Goal: Task Accomplishment & Management: Use online tool/utility

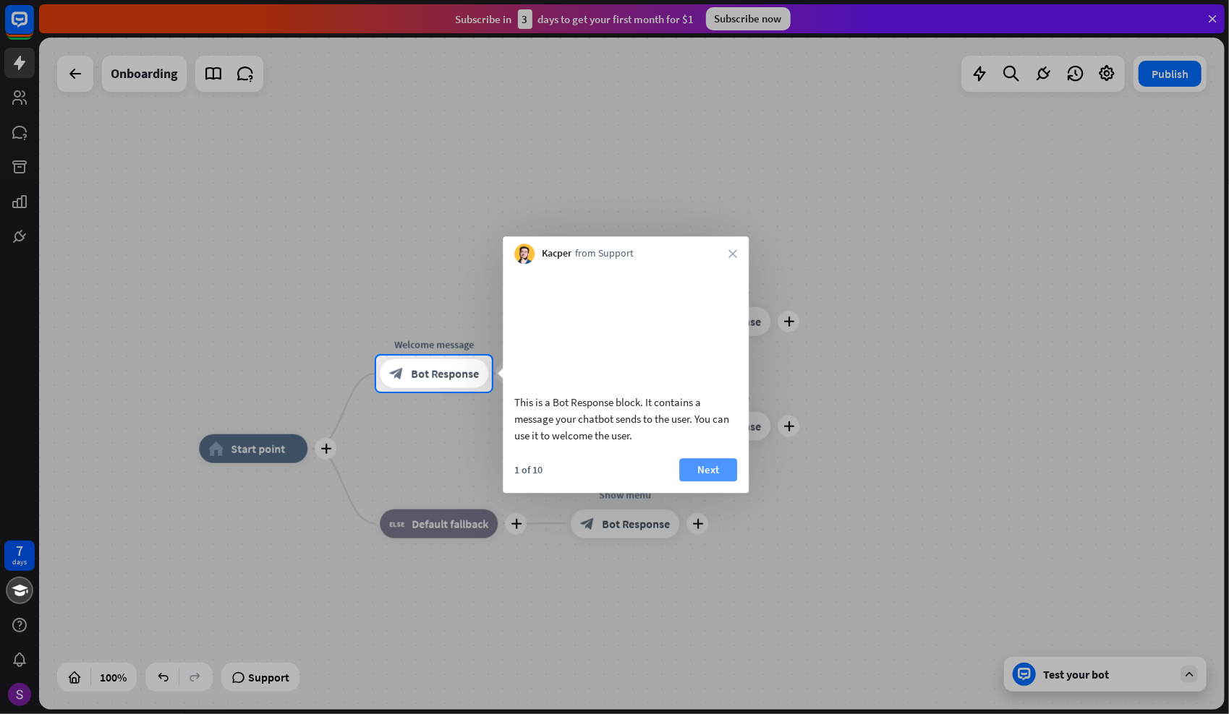
click at [706, 482] on button "Next" at bounding box center [708, 469] width 58 height 23
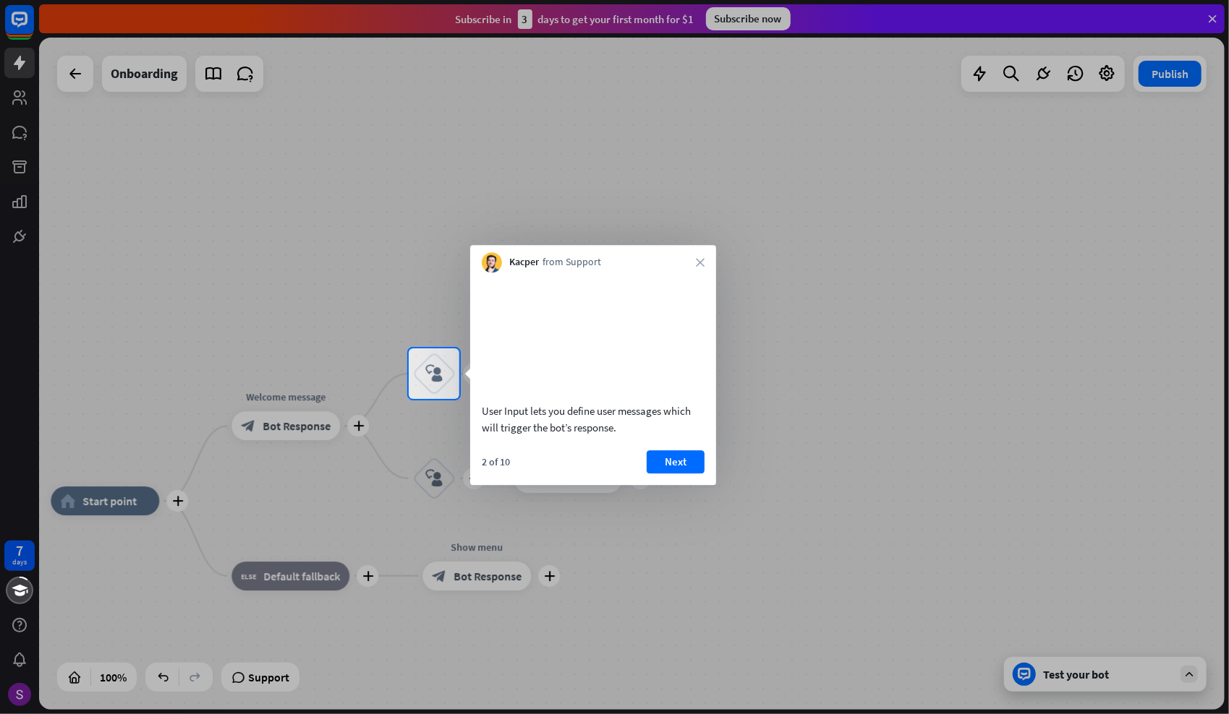
click at [671, 485] on div "2 of 10 Next" at bounding box center [593, 467] width 246 height 35
click at [675, 474] on button "Next" at bounding box center [675, 461] width 58 height 23
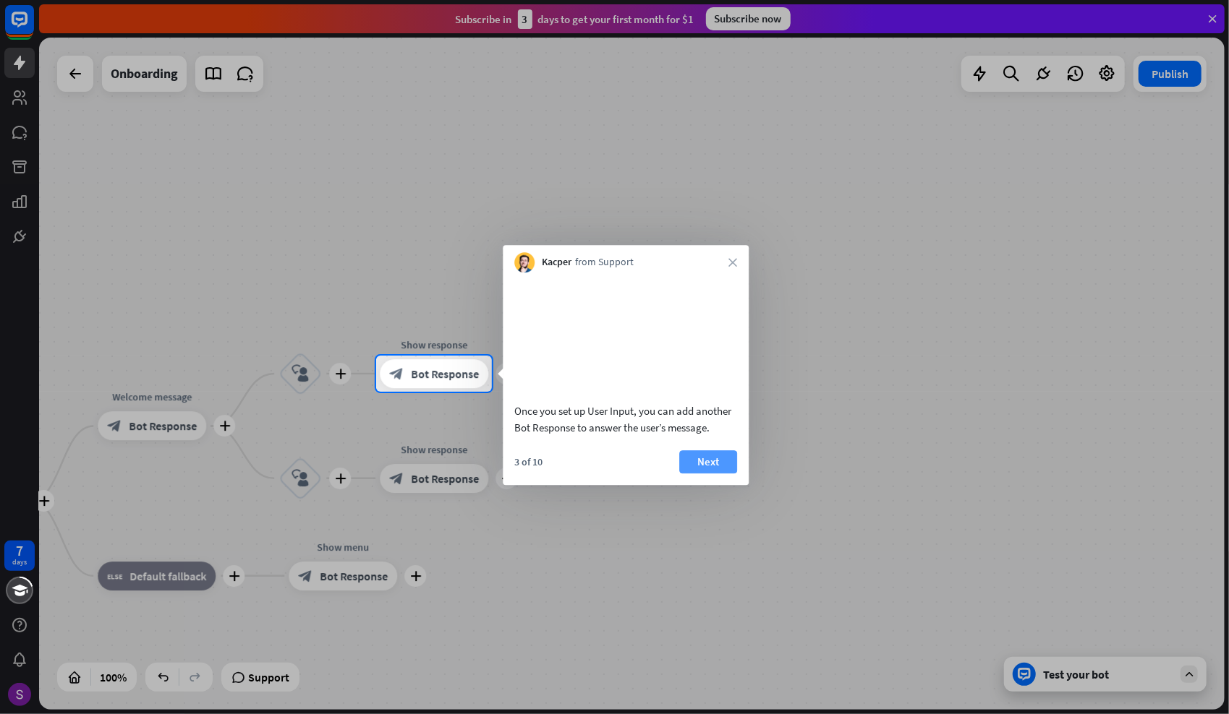
click at [696, 474] on button "Next" at bounding box center [708, 461] width 58 height 23
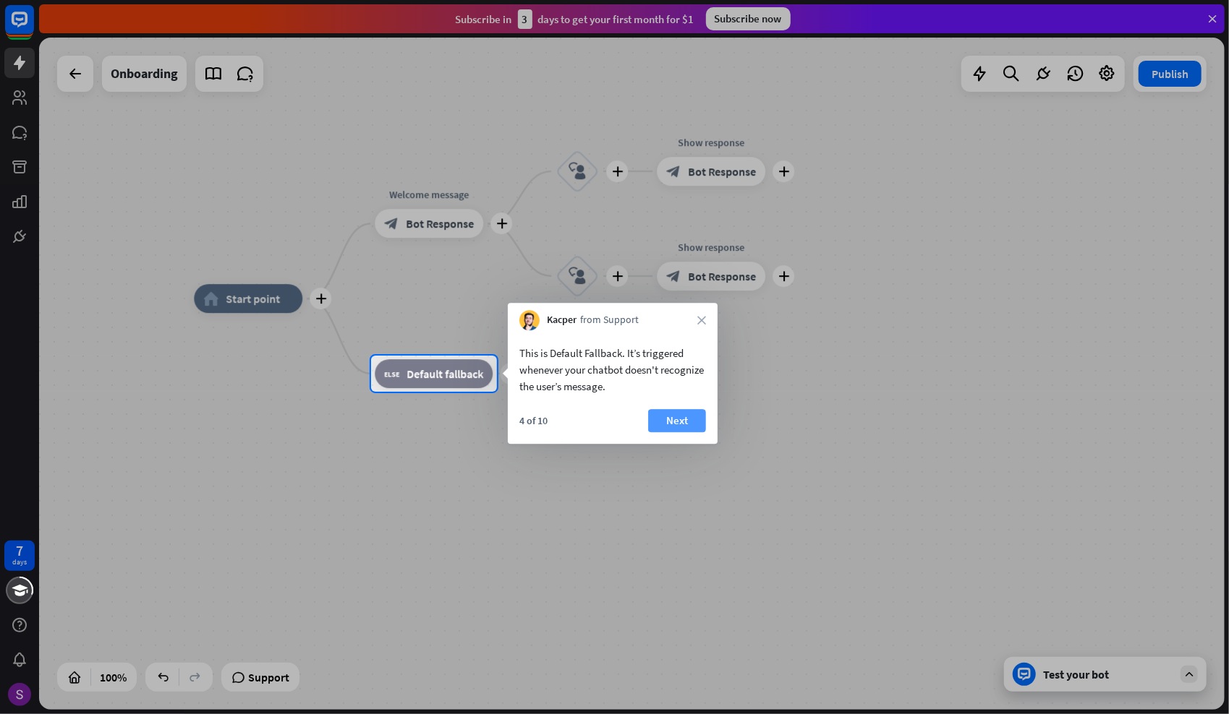
click at [679, 422] on button "Next" at bounding box center [677, 420] width 58 height 23
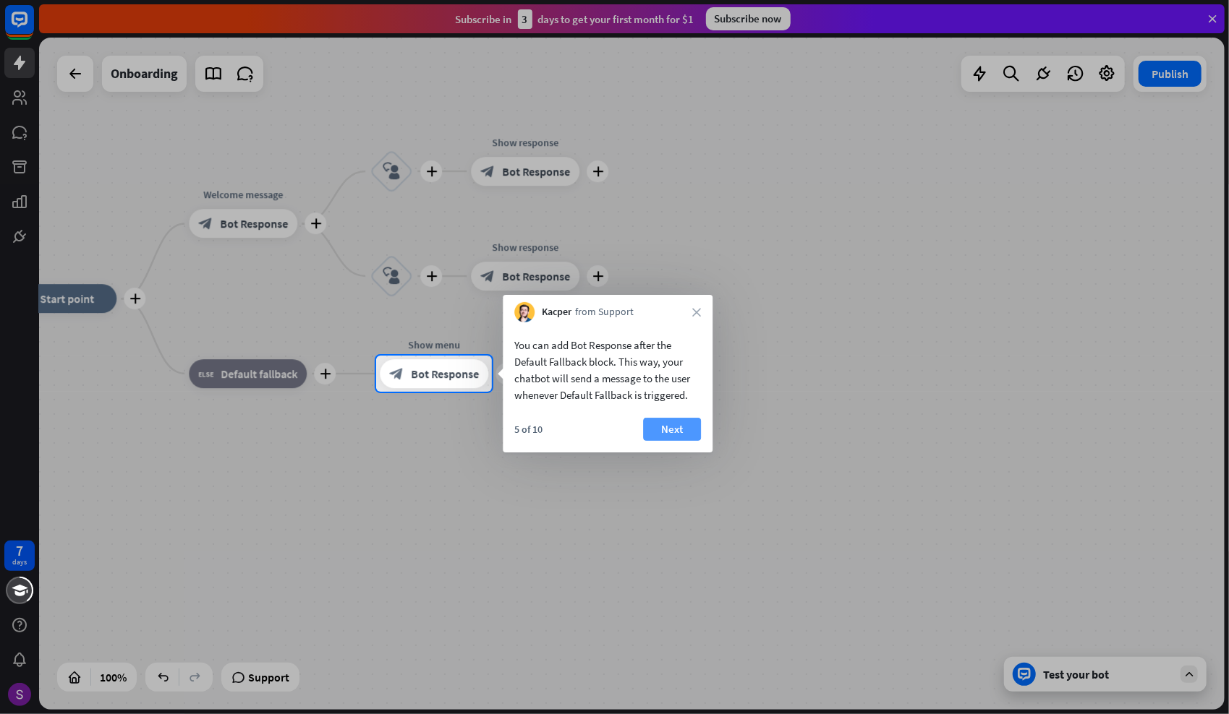
drag, startPoint x: 702, startPoint y: 443, endPoint x: 675, endPoint y: 430, distance: 30.1
click at [675, 430] on div "5 of 10 Next" at bounding box center [608, 435] width 210 height 35
click at [675, 430] on button "Next" at bounding box center [672, 429] width 58 height 23
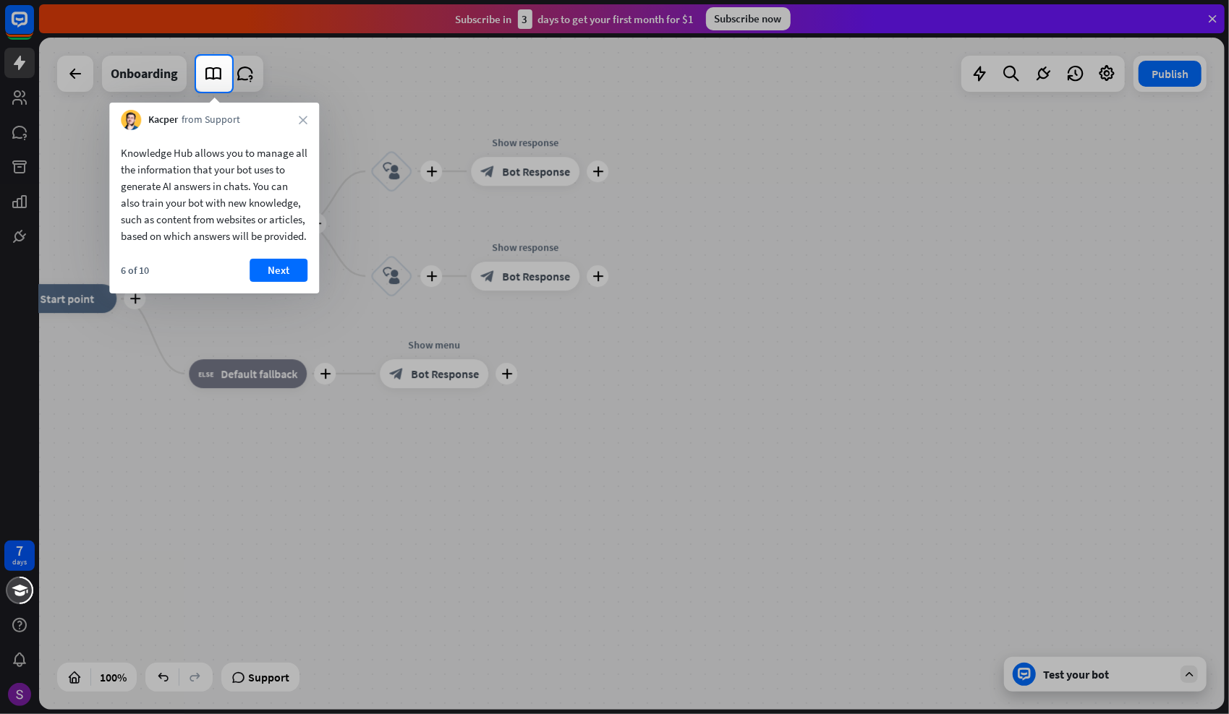
click at [310, 119] on div "Kacper from Support close" at bounding box center [214, 116] width 210 height 27
click at [304, 117] on icon "close" at bounding box center [303, 120] width 9 height 9
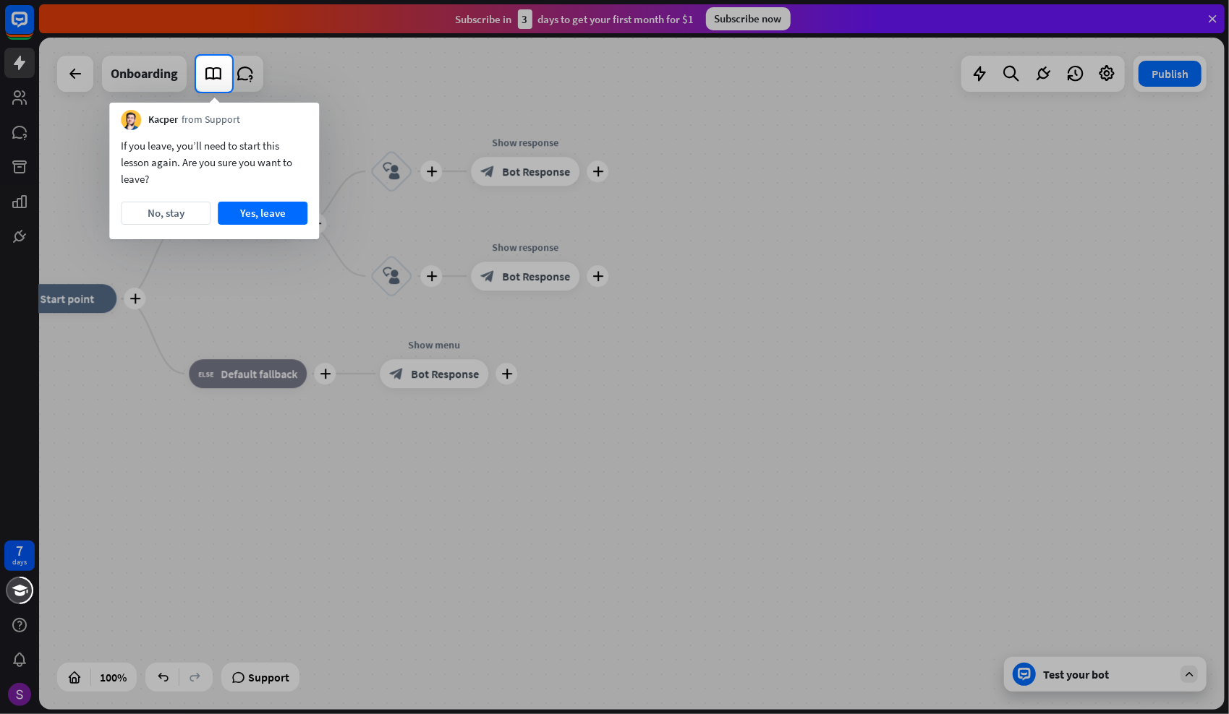
click at [304, 117] on div "Kacper from Support" at bounding box center [214, 116] width 210 height 27
click at [236, 214] on button "Yes, leave" at bounding box center [263, 213] width 90 height 23
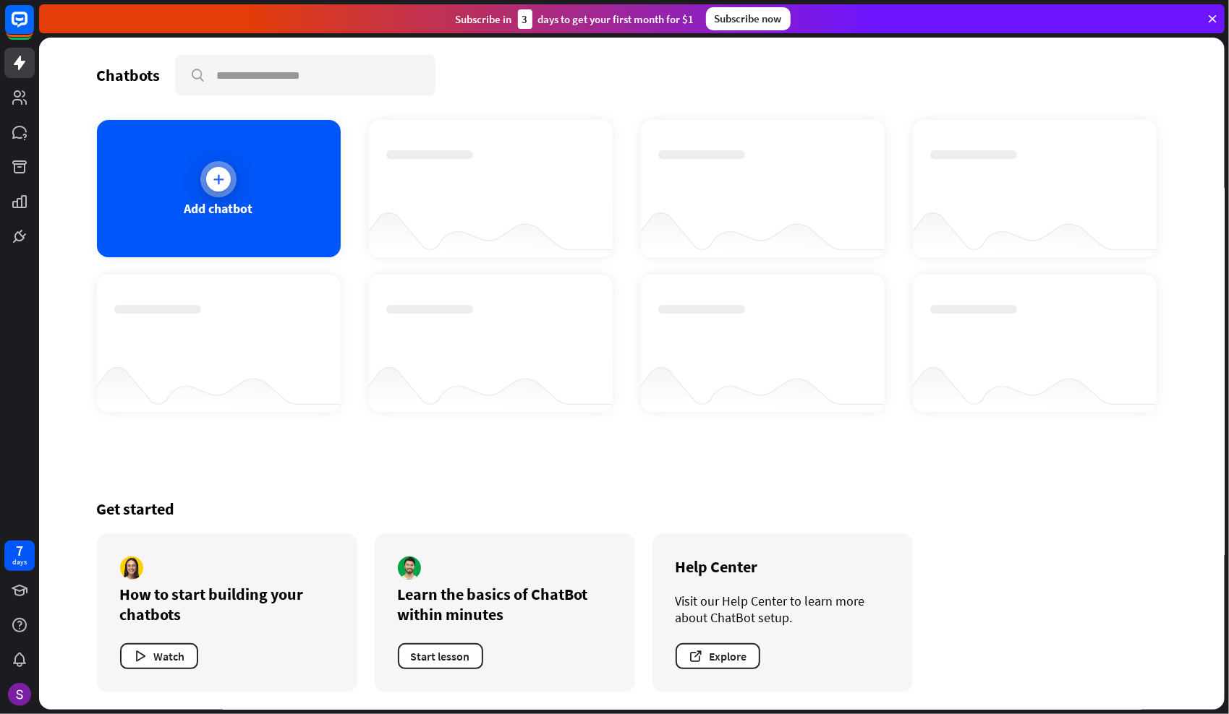
drag, startPoint x: 221, startPoint y: 120, endPoint x: 253, endPoint y: 171, distance: 59.8
click at [253, 171] on div "Add chatbot" at bounding box center [219, 188] width 244 height 137
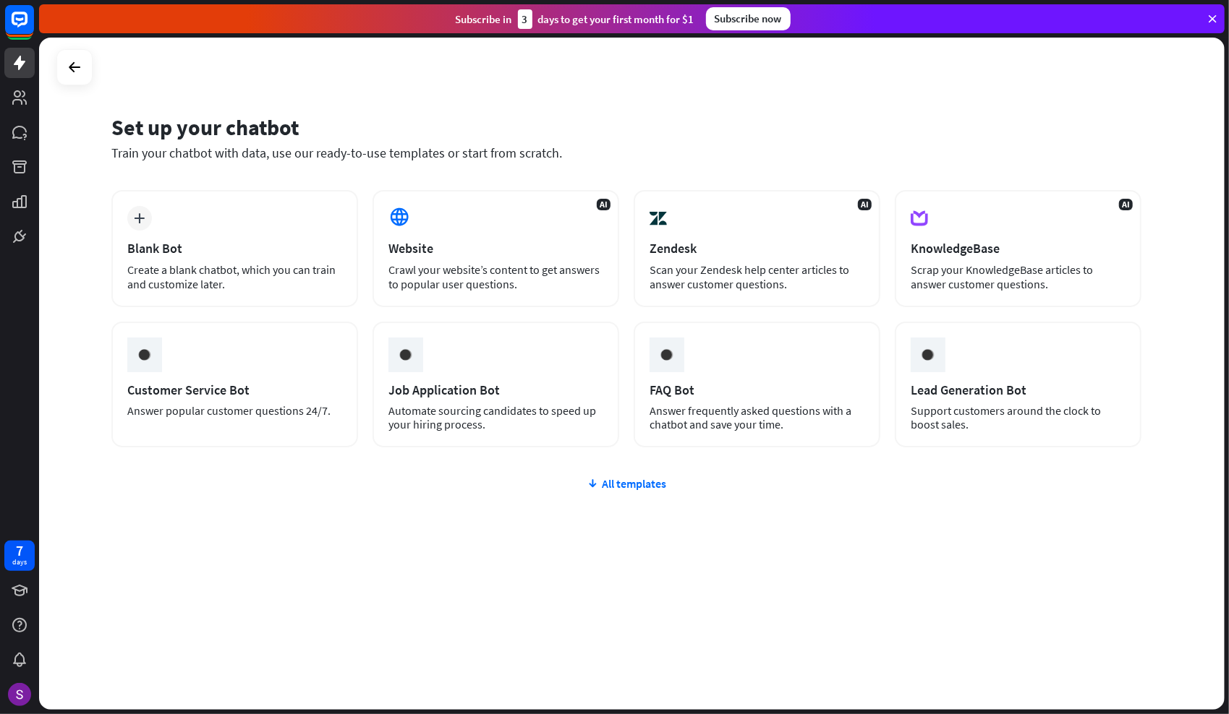
click at [253, 171] on div at bounding box center [631, 374] width 1185 height 672
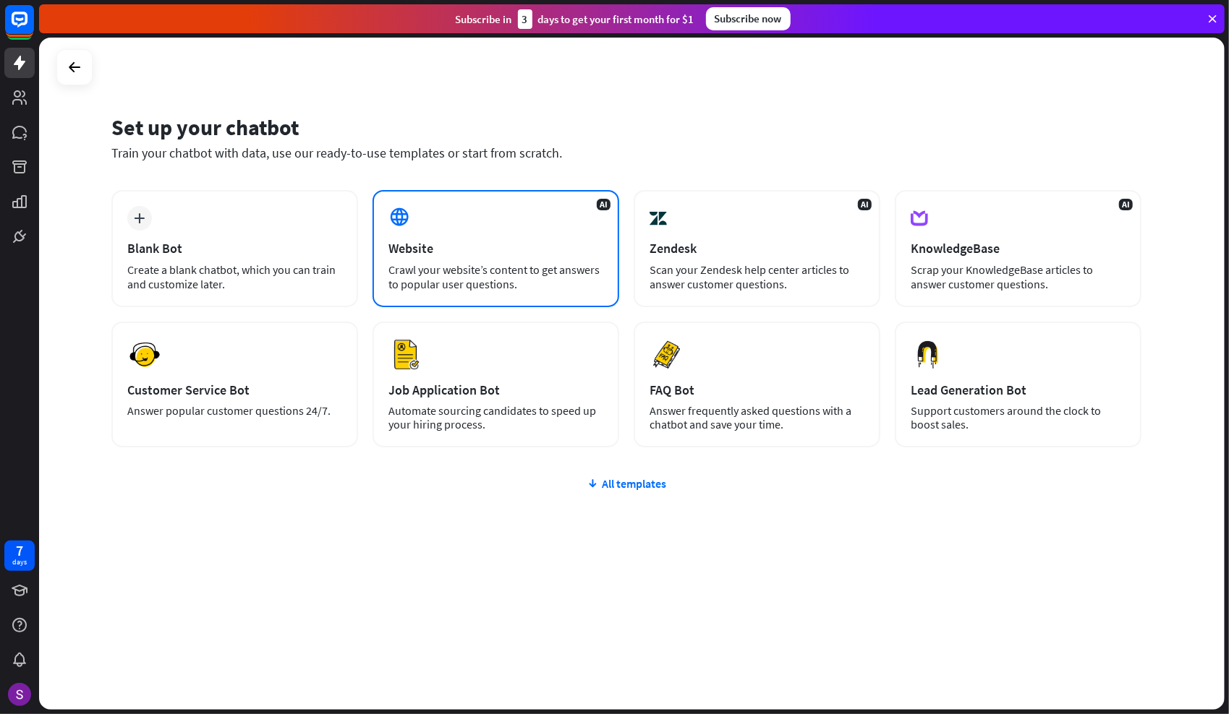
click at [442, 227] on div "AI Website Crawl your website’s content to get answers to popular user question…" at bounding box center [495, 248] width 247 height 117
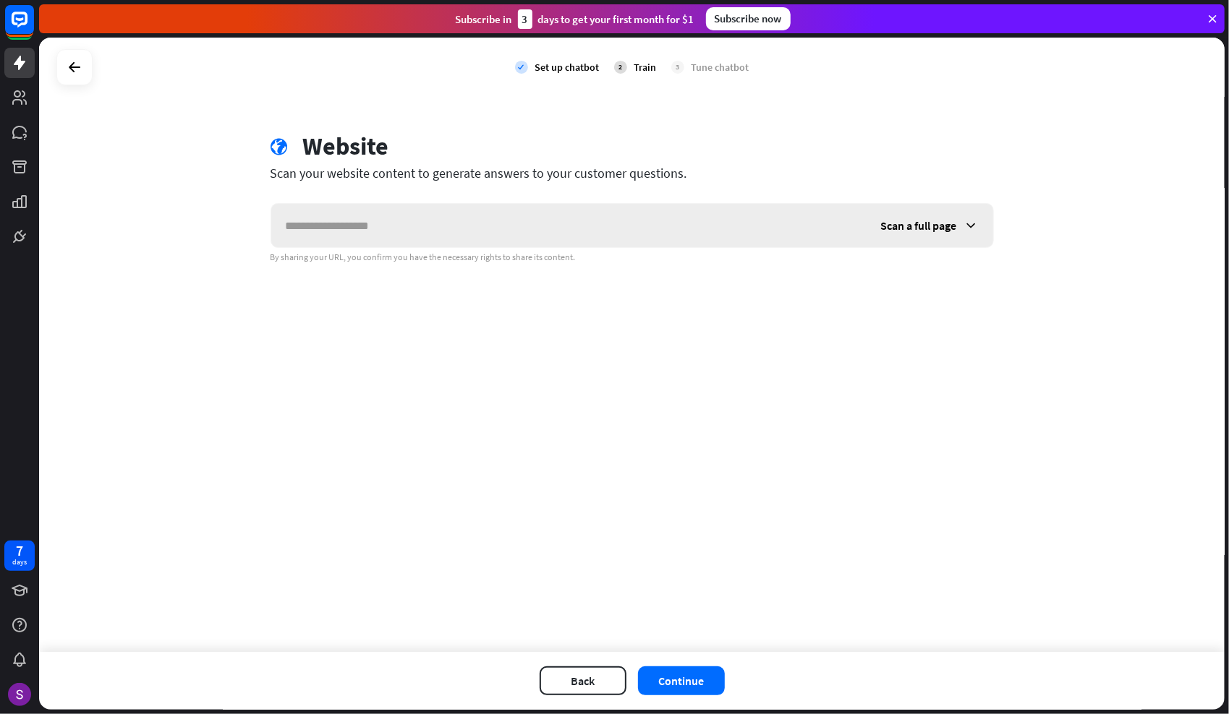
click at [357, 242] on input "text" at bounding box center [568, 225] width 595 height 43
drag, startPoint x: 357, startPoint y: 242, endPoint x: 947, endPoint y: 187, distance: 592.7
click at [950, 182] on div "globe Website Scan your website content to generate answers to your customer qu…" at bounding box center [632, 198] width 758 height 132
click at [933, 215] on div "Scan a full page" at bounding box center [929, 225] width 127 height 43
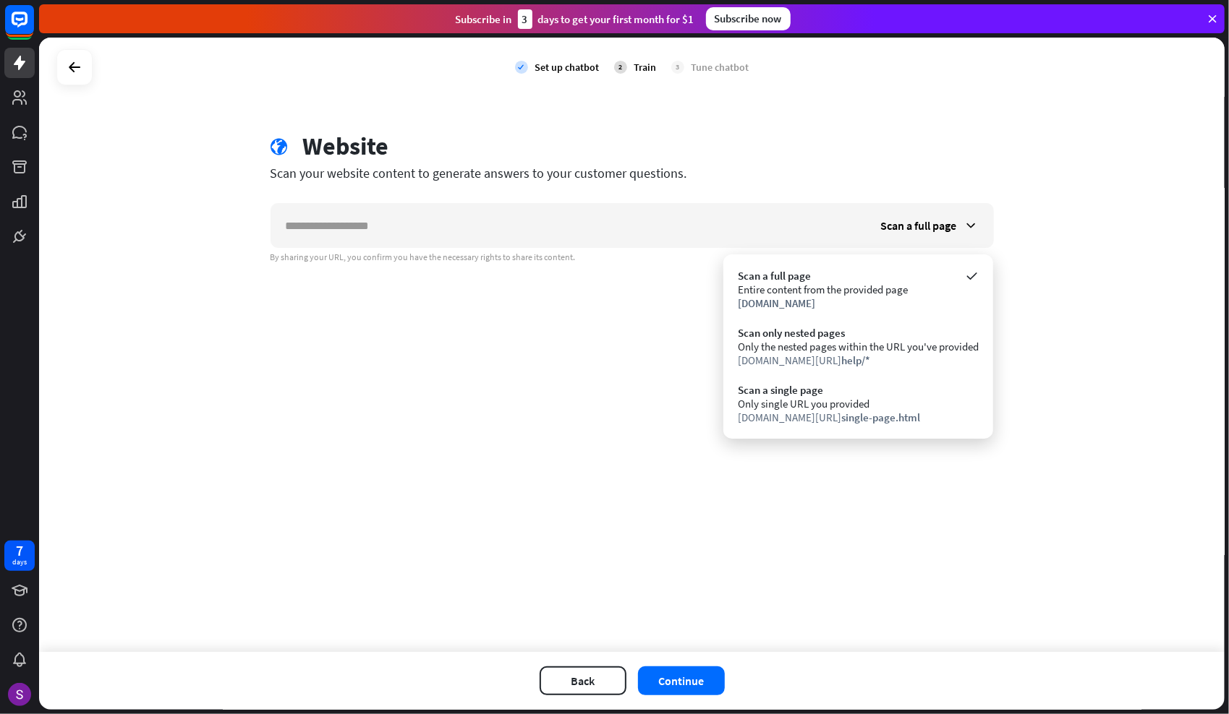
drag, startPoint x: 1206, startPoint y: 1, endPoint x: 650, endPoint y: 349, distance: 655.9
click at [650, 349] on div "check Set up chatbot 2 Train 3 Tune chatbot globe Website Scan your website con…" at bounding box center [631, 345] width 1185 height 615
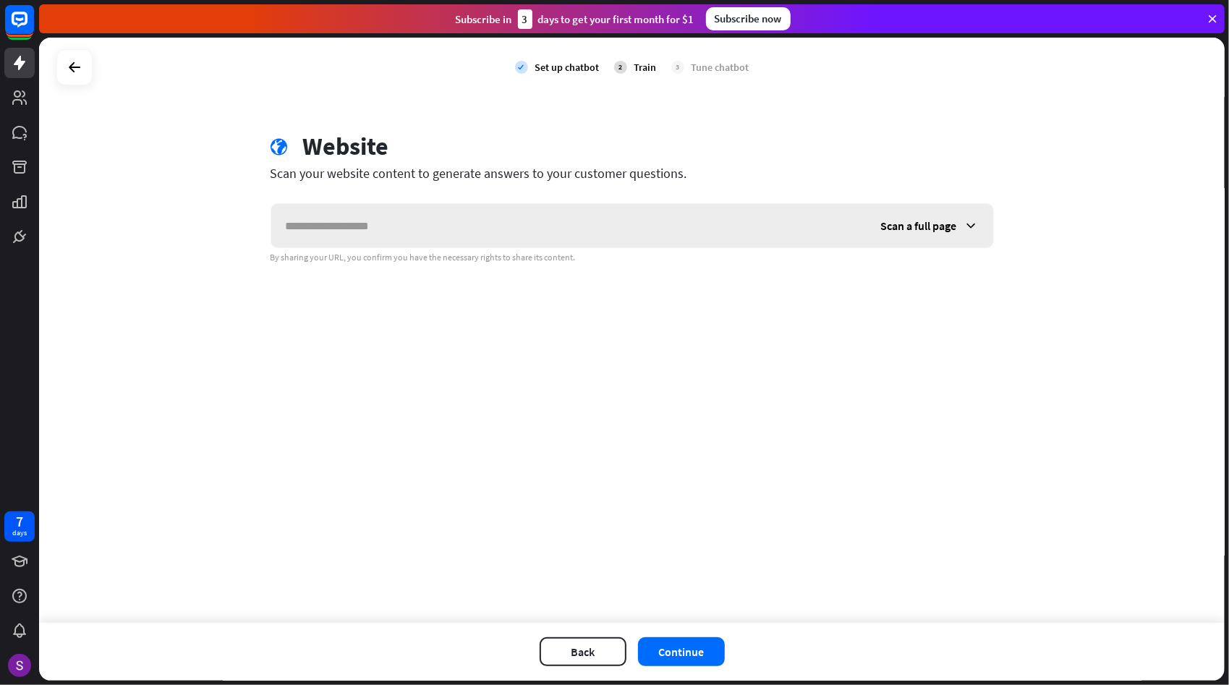
click at [926, 209] on div "Scan a full page" at bounding box center [929, 225] width 127 height 43
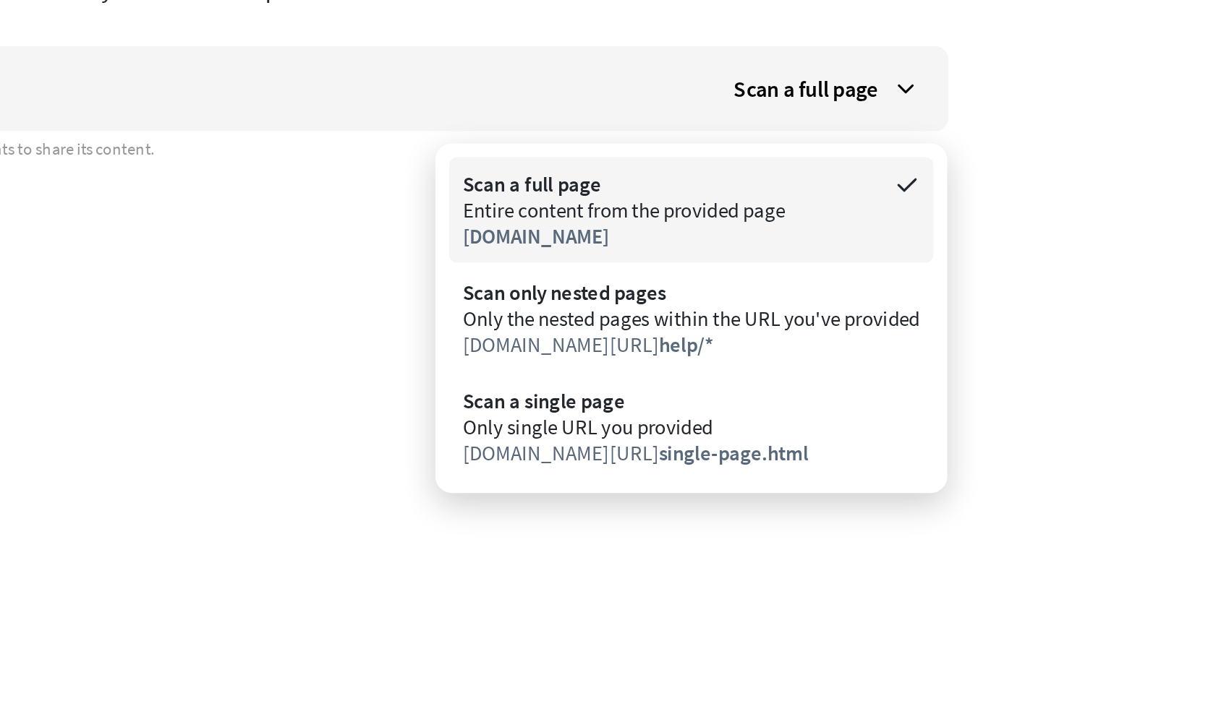
drag, startPoint x: 1192, startPoint y: 1, endPoint x: 871, endPoint y: 295, distance: 435.0
click at [871, 295] on div "Entire content from the provided page" at bounding box center [858, 290] width 241 height 14
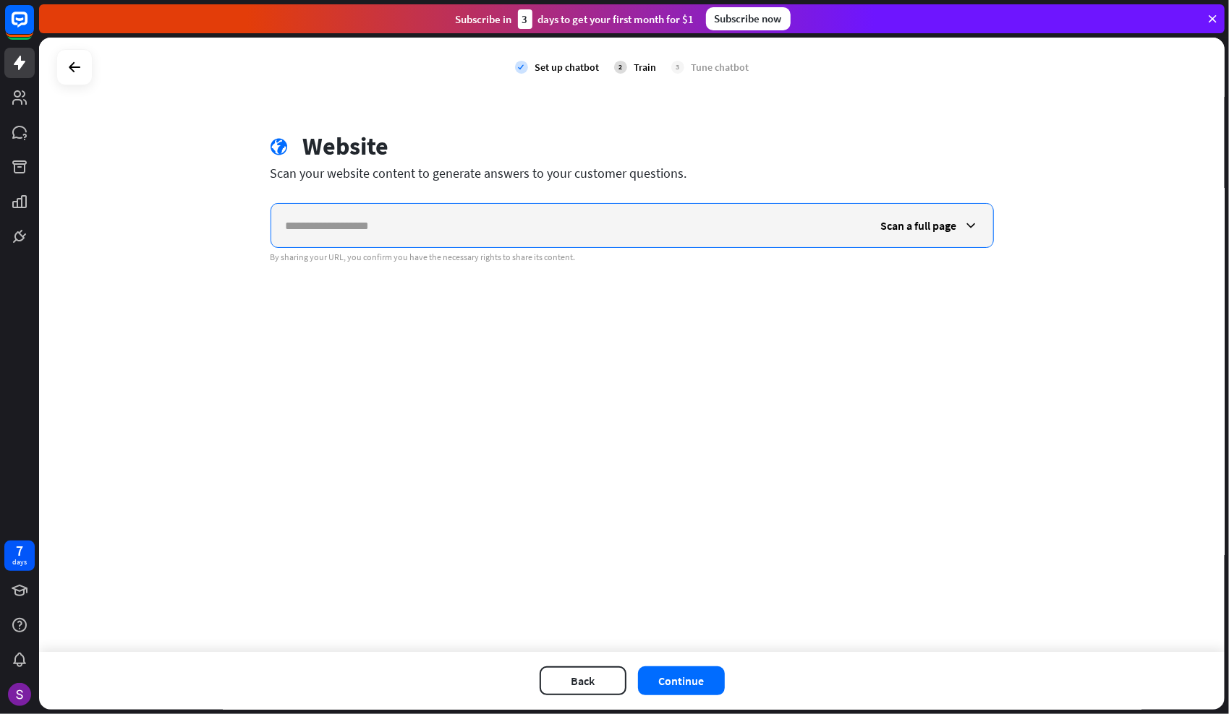
click at [717, 221] on input "text" at bounding box center [568, 225] width 595 height 43
click at [364, 233] on input "***" at bounding box center [568, 225] width 595 height 43
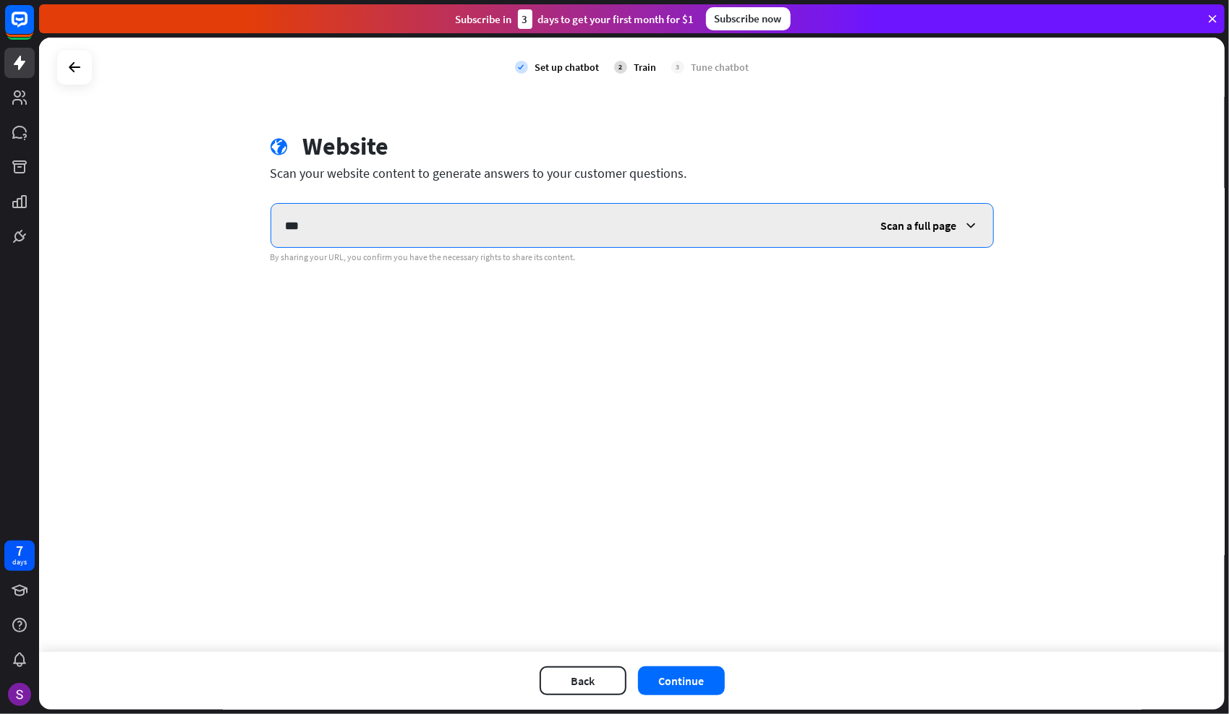
paste input "**********"
type input "**********"
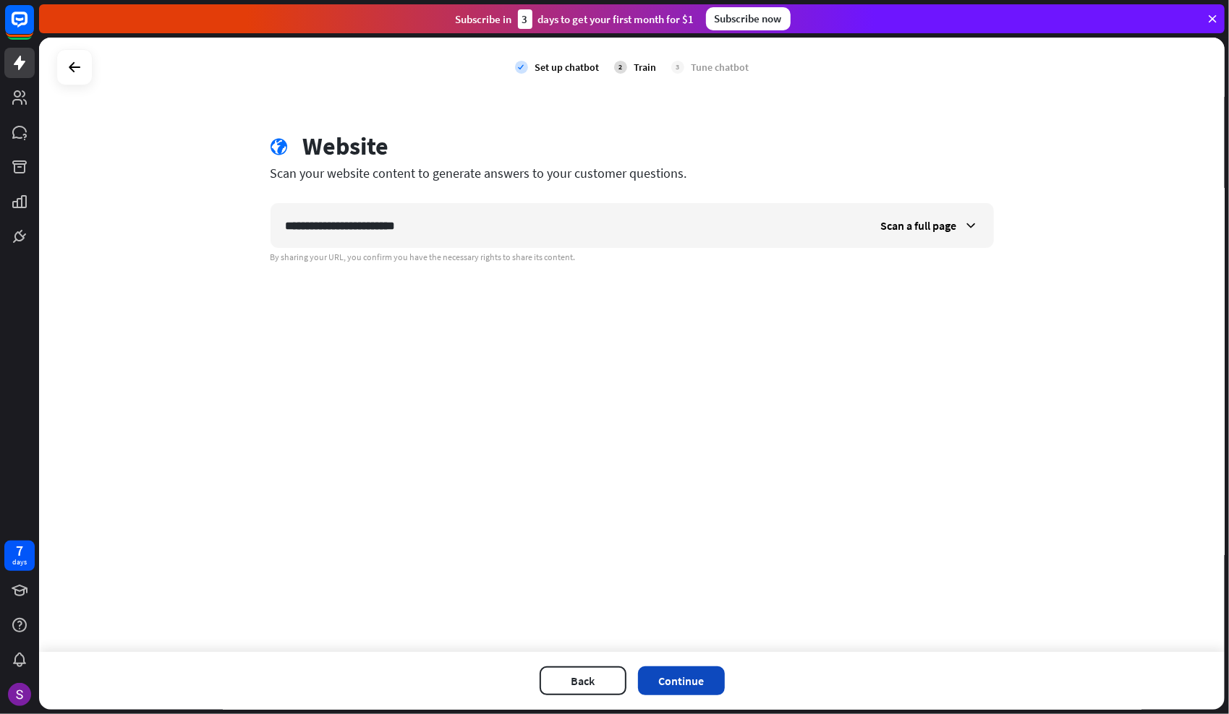
click at [677, 678] on button "Continue" at bounding box center [681, 681] width 87 height 29
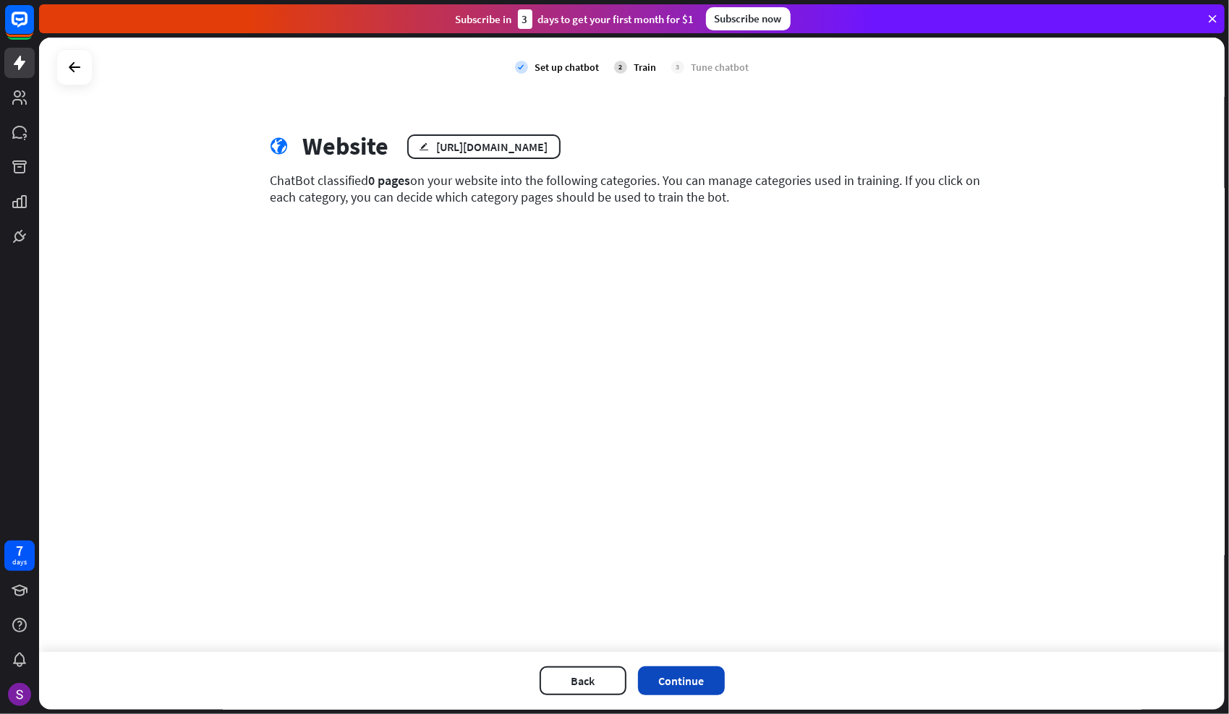
click at [692, 680] on button "Continue" at bounding box center [681, 681] width 87 height 29
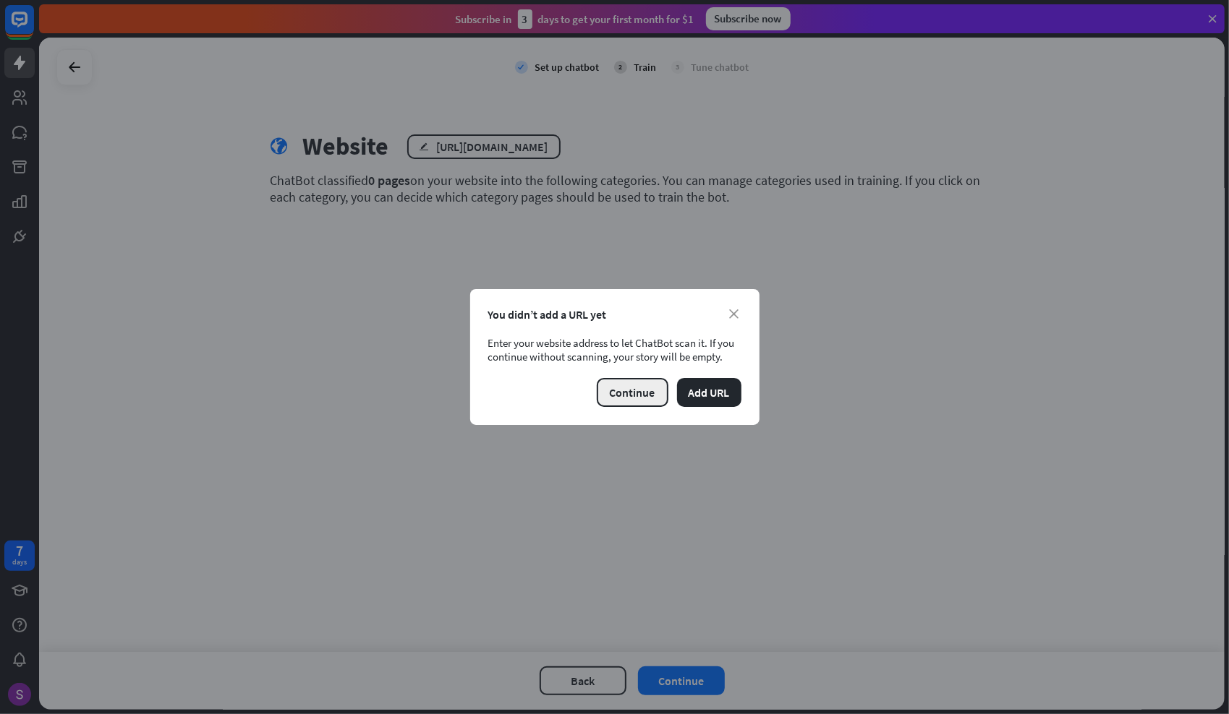
click at [618, 380] on button "Continue" at bounding box center [633, 392] width 72 height 29
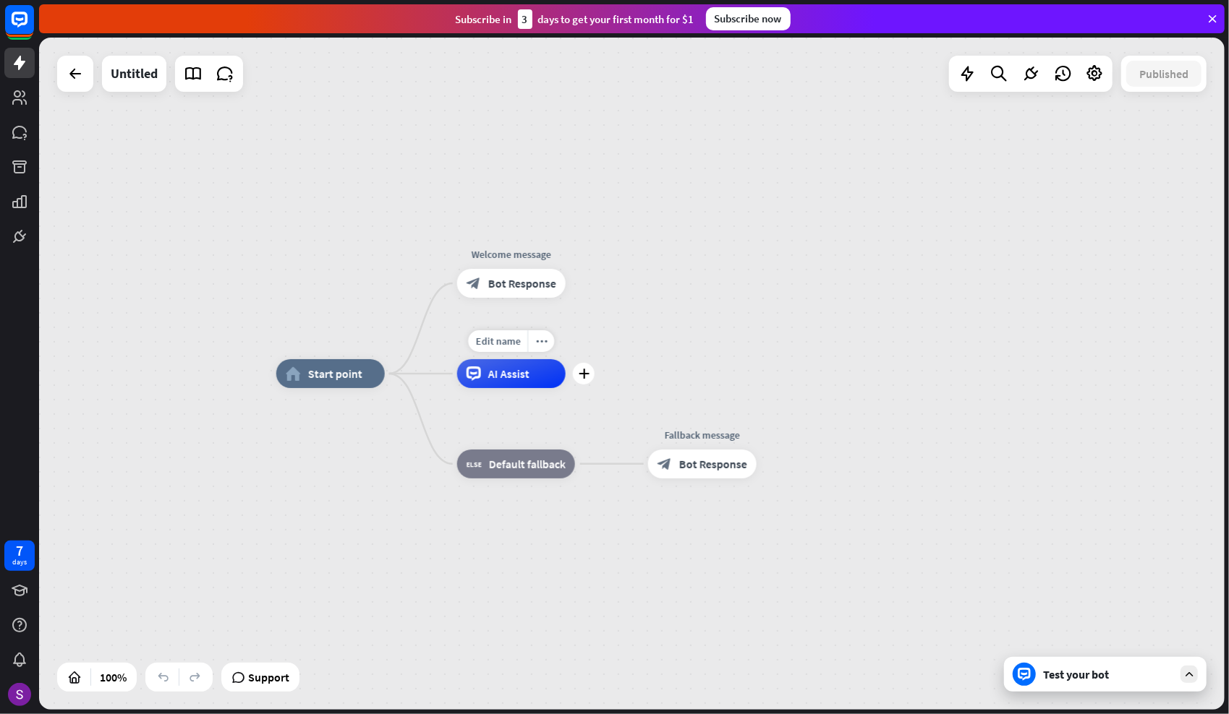
click at [531, 388] on div "AI Assist" at bounding box center [511, 373] width 108 height 29
click at [508, 292] on div "block_bot_response Bot Response" at bounding box center [511, 283] width 108 height 29
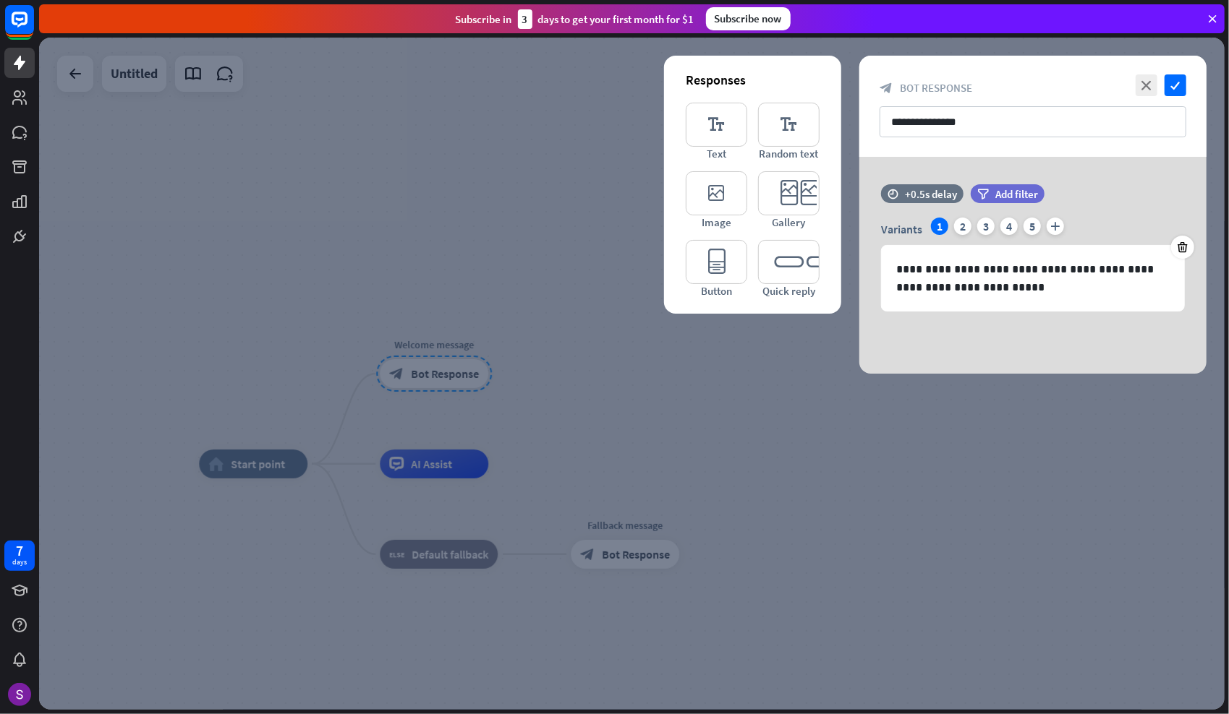
click at [448, 405] on div at bounding box center [631, 374] width 1185 height 672
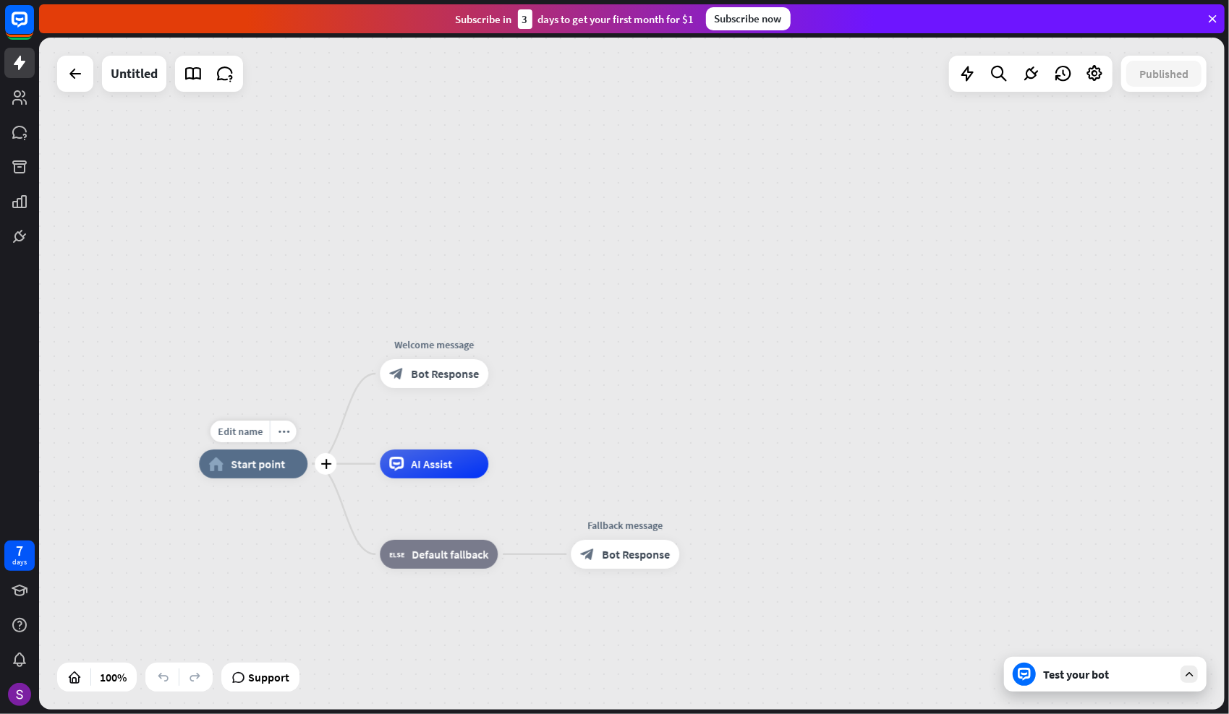
click at [250, 475] on div "home_2 Start point" at bounding box center [253, 464] width 108 height 29
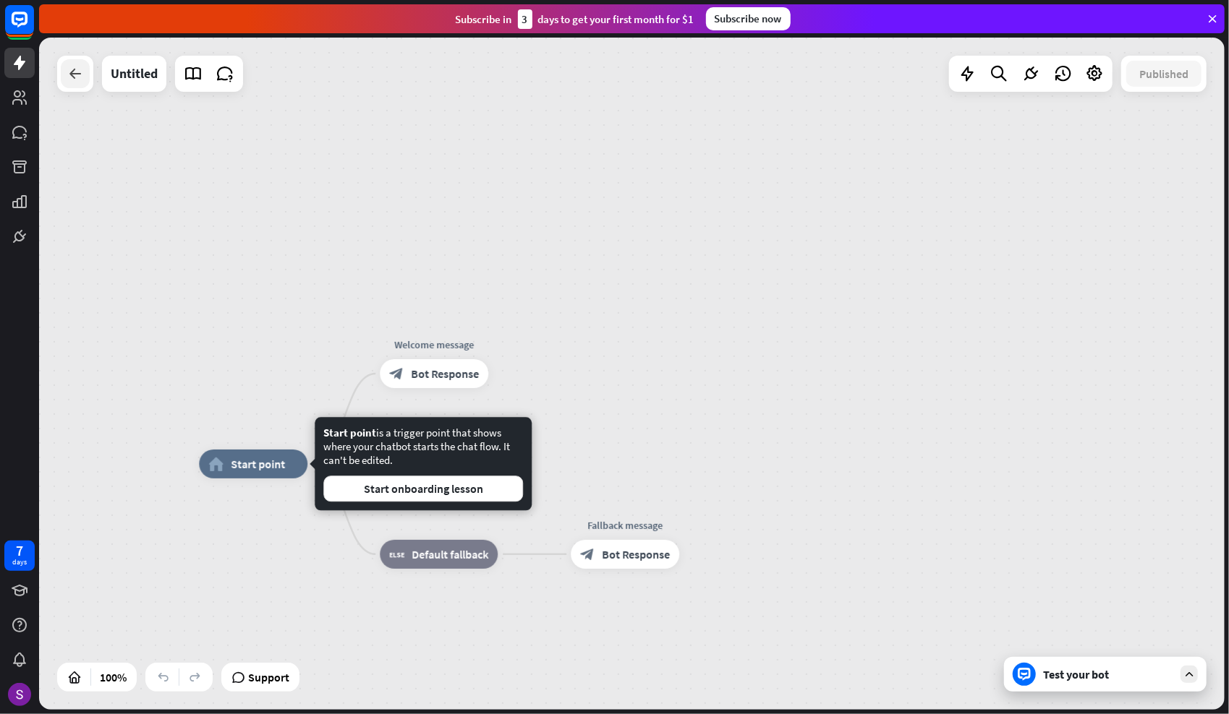
click at [77, 67] on icon at bounding box center [75, 73] width 17 height 17
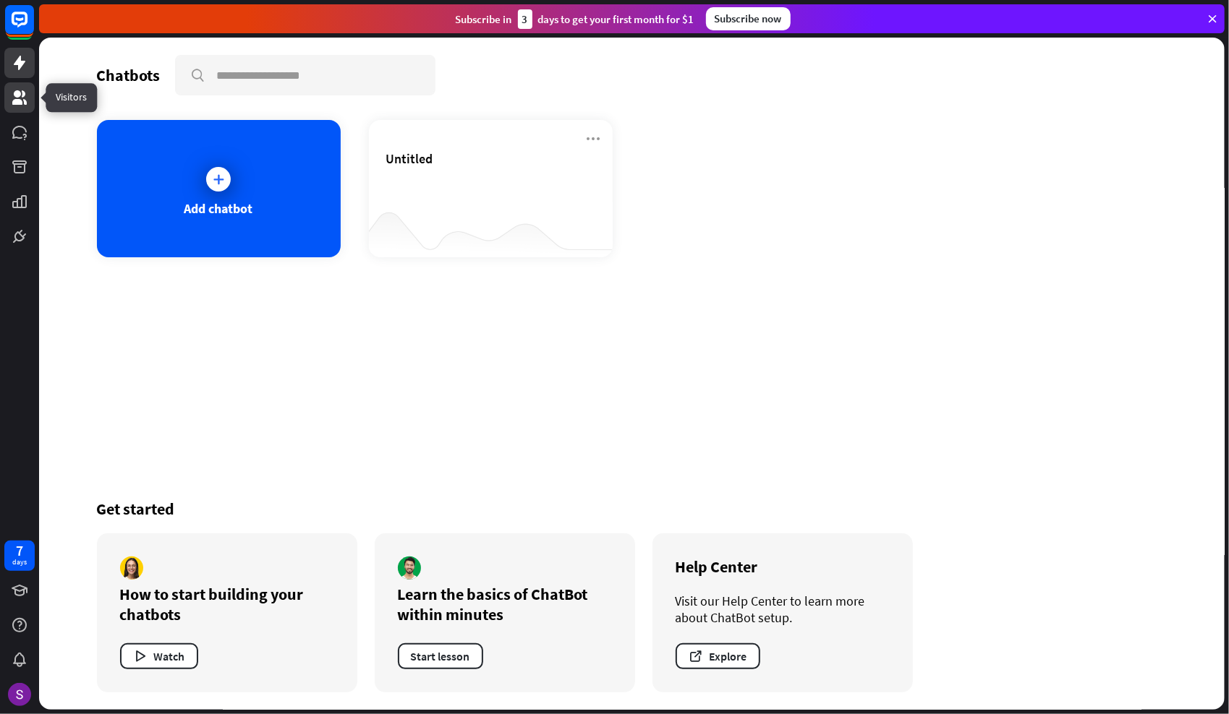
click at [27, 96] on icon at bounding box center [19, 97] width 17 height 17
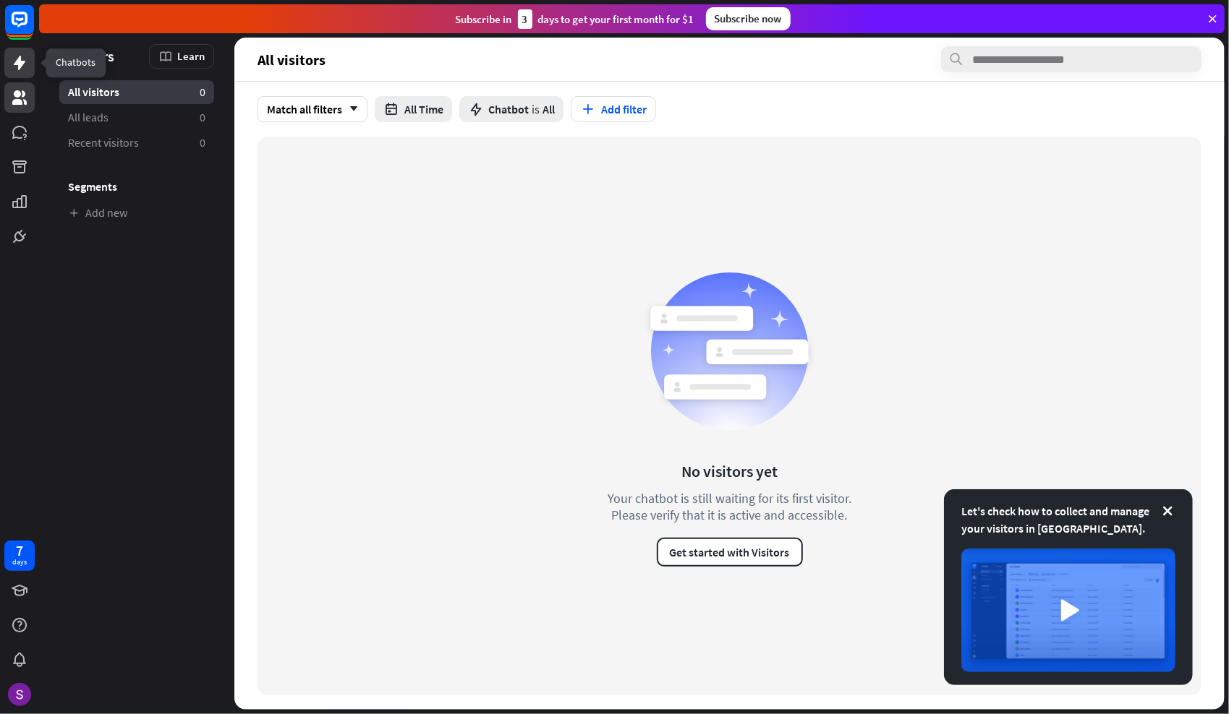
click at [22, 66] on icon at bounding box center [19, 62] width 17 height 17
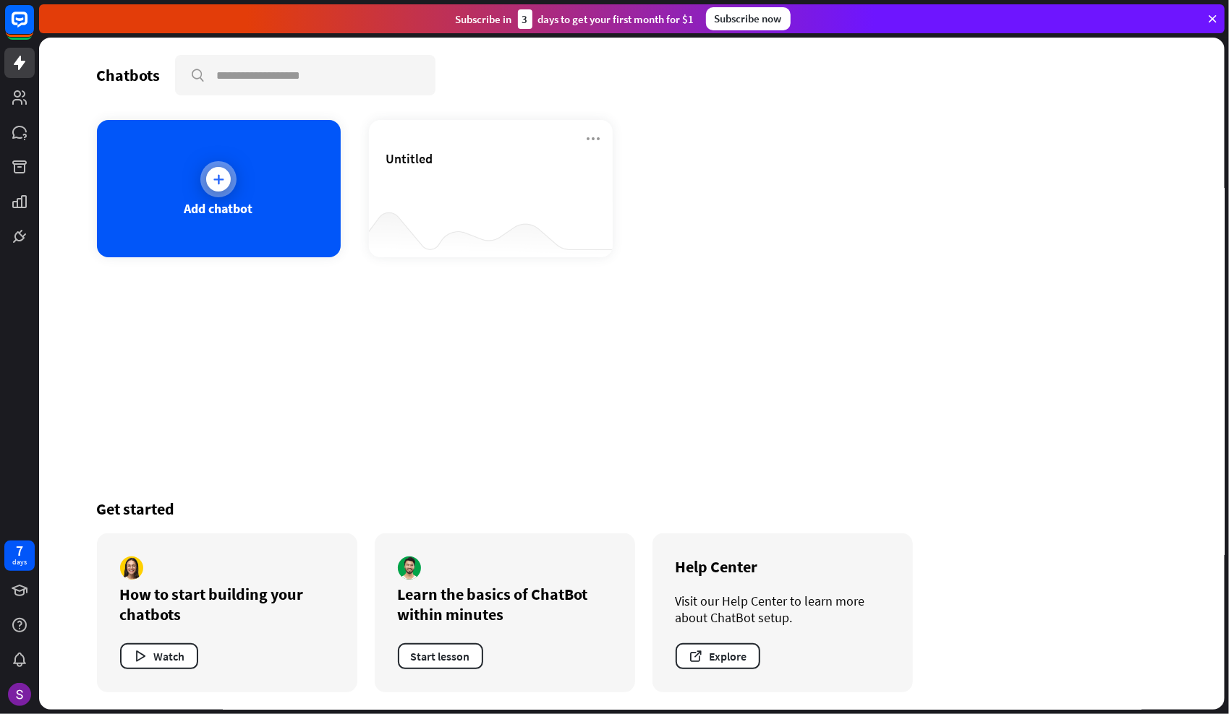
click at [142, 219] on div "Add chatbot" at bounding box center [219, 188] width 244 height 137
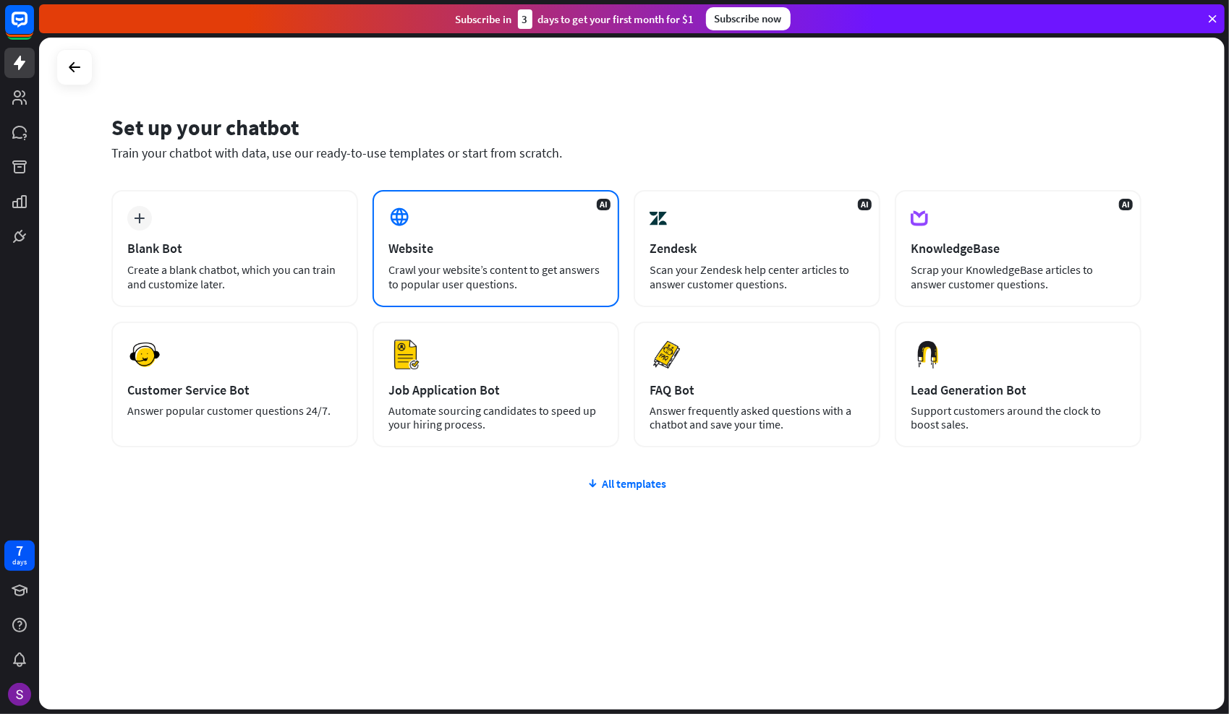
click at [503, 270] on div "Crawl your website’s content to get answers to popular user questions." at bounding box center [495, 276] width 215 height 29
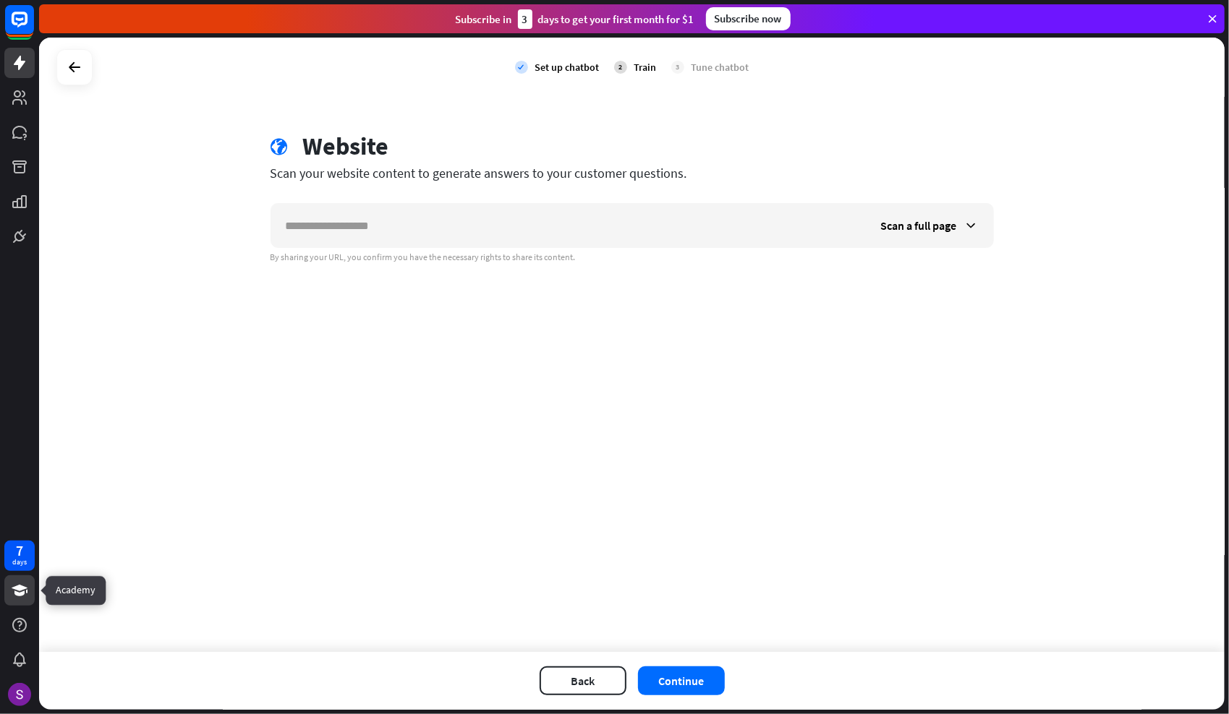
click at [6, 600] on link at bounding box center [19, 591] width 30 height 30
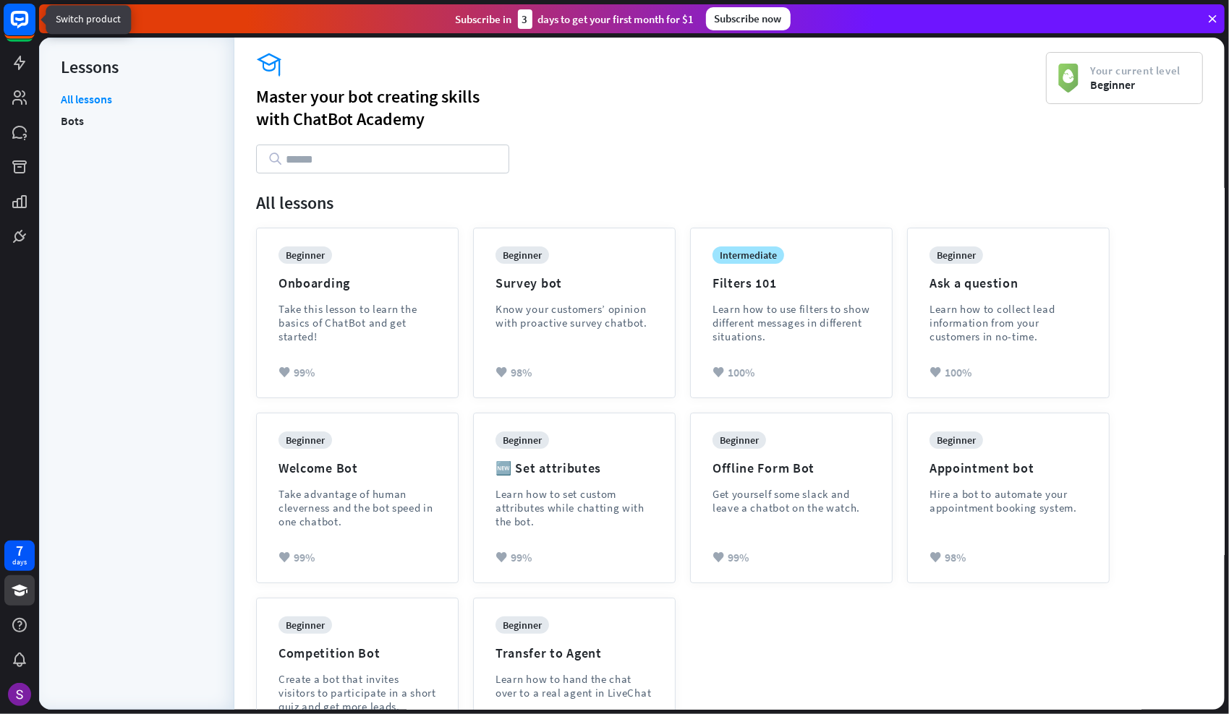
click at [27, 34] on rect at bounding box center [20, 20] width 32 height 32
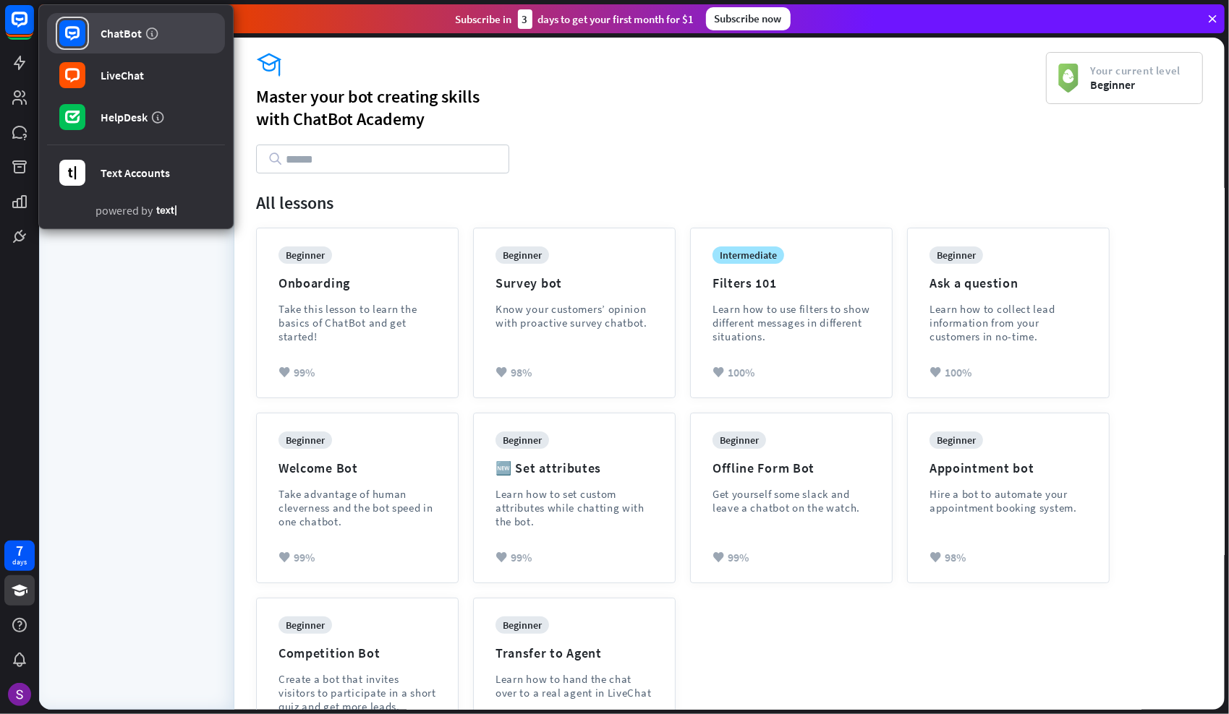
click at [107, 45] on link "ChatBot" at bounding box center [136, 33] width 178 height 40
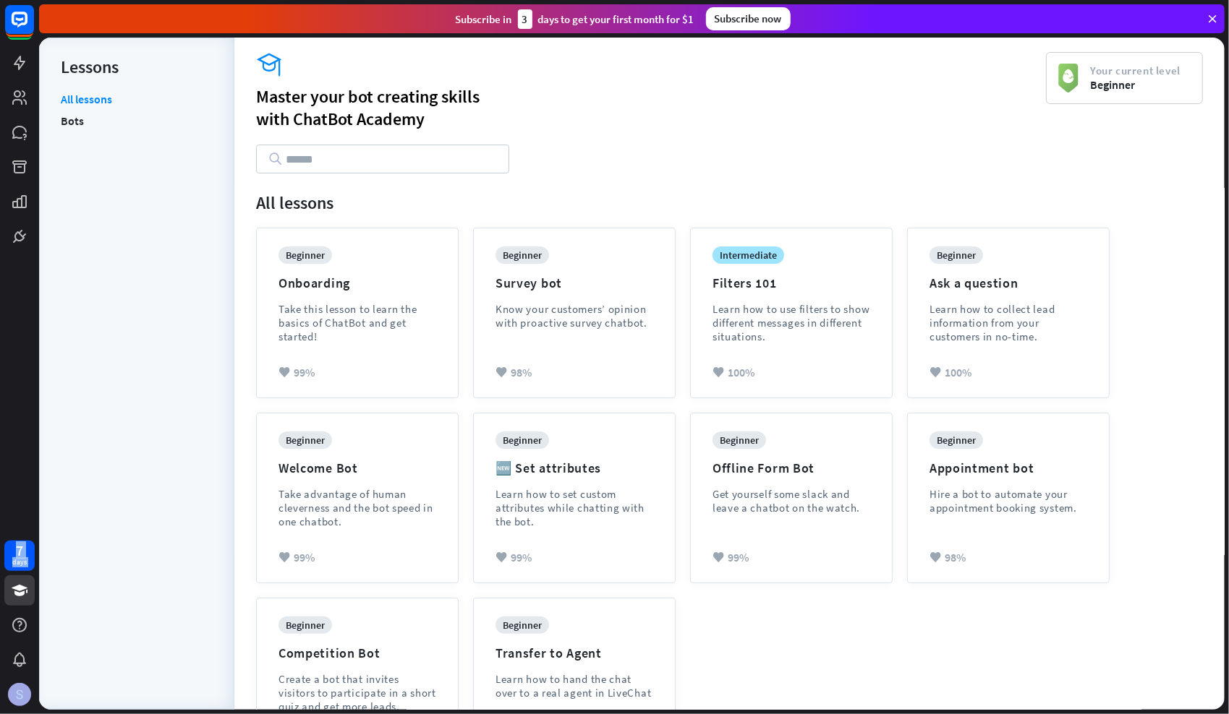
drag, startPoint x: 17, startPoint y: 13, endPoint x: 47, endPoint y: 23, distance: 31.3
click at [47, 23] on div "7 days close Product Help First steps Get started with ChatBot Help Center Foll…" at bounding box center [614, 357] width 1229 height 714
click at [231, 346] on div "menu Lessons All lessons Bots" at bounding box center [136, 374] width 195 height 672
click at [18, 60] on icon at bounding box center [20, 63] width 12 height 14
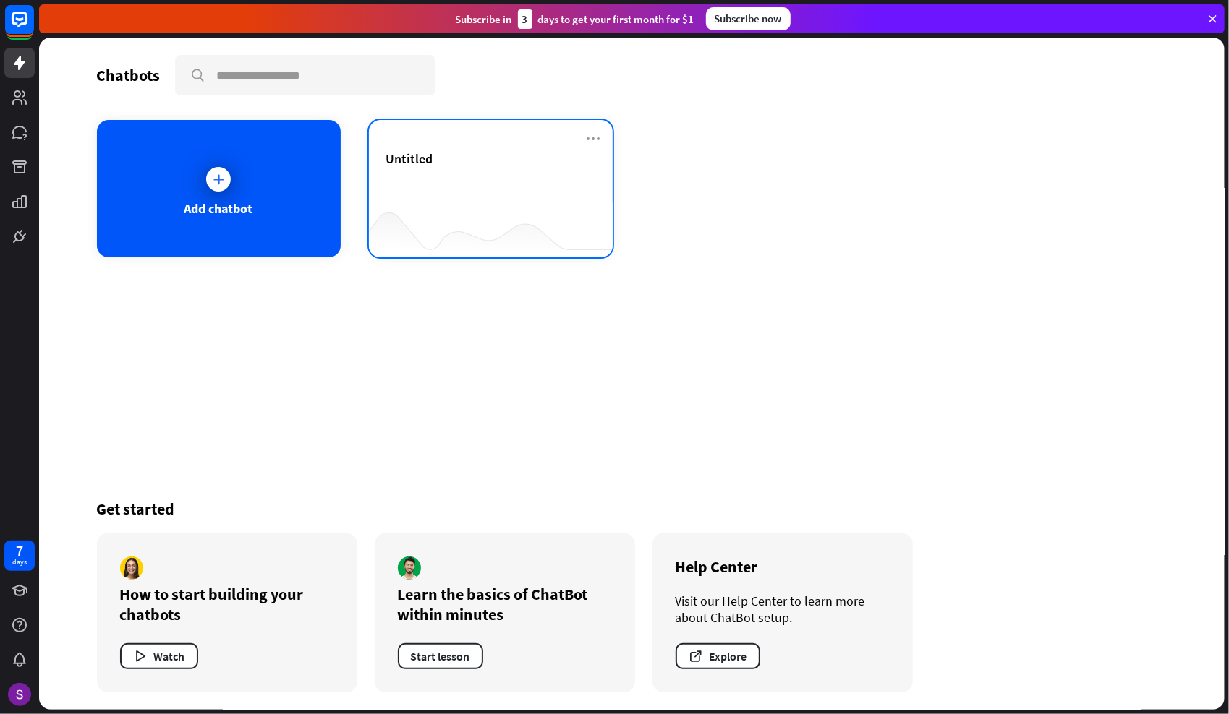
click at [482, 186] on div "Untitled" at bounding box center [490, 175] width 209 height 51
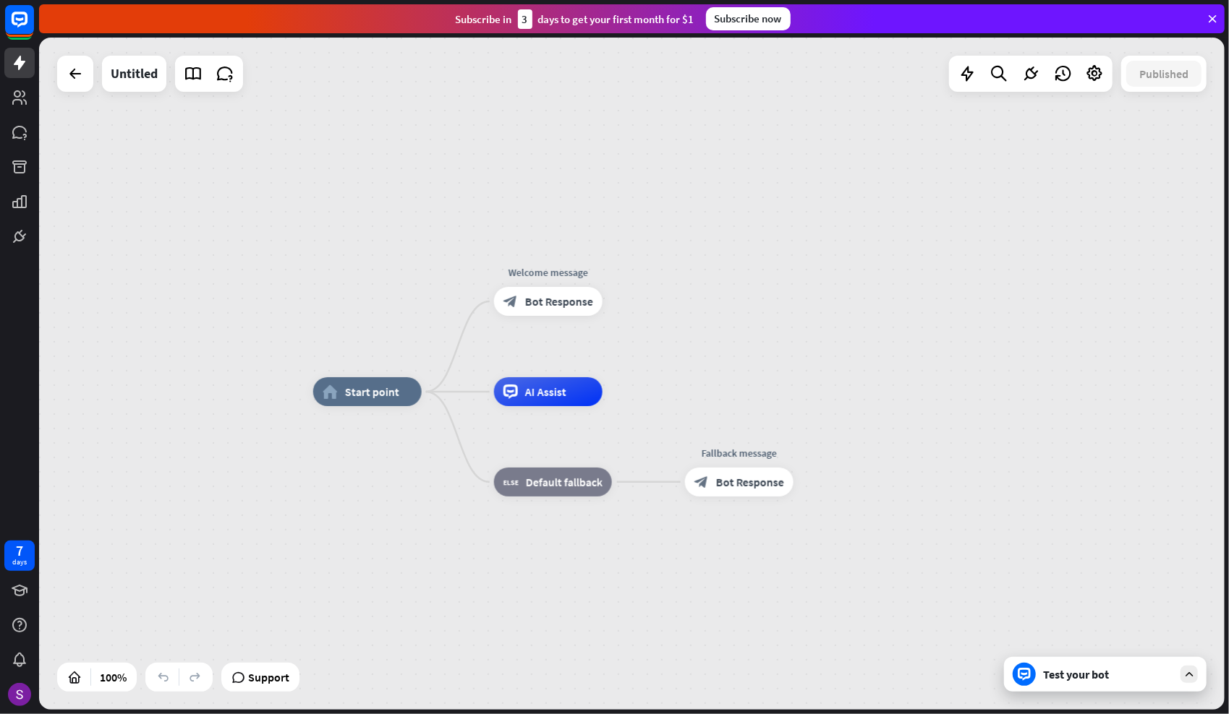
drag, startPoint x: 482, startPoint y: 186, endPoint x: 519, endPoint y: 202, distance: 41.1
click at [519, 202] on div "home_2 Start point Welcome message block_bot_response Bot Response AI Assist bl…" at bounding box center [631, 374] width 1185 height 672
click at [1028, 78] on icon at bounding box center [1030, 73] width 19 height 19
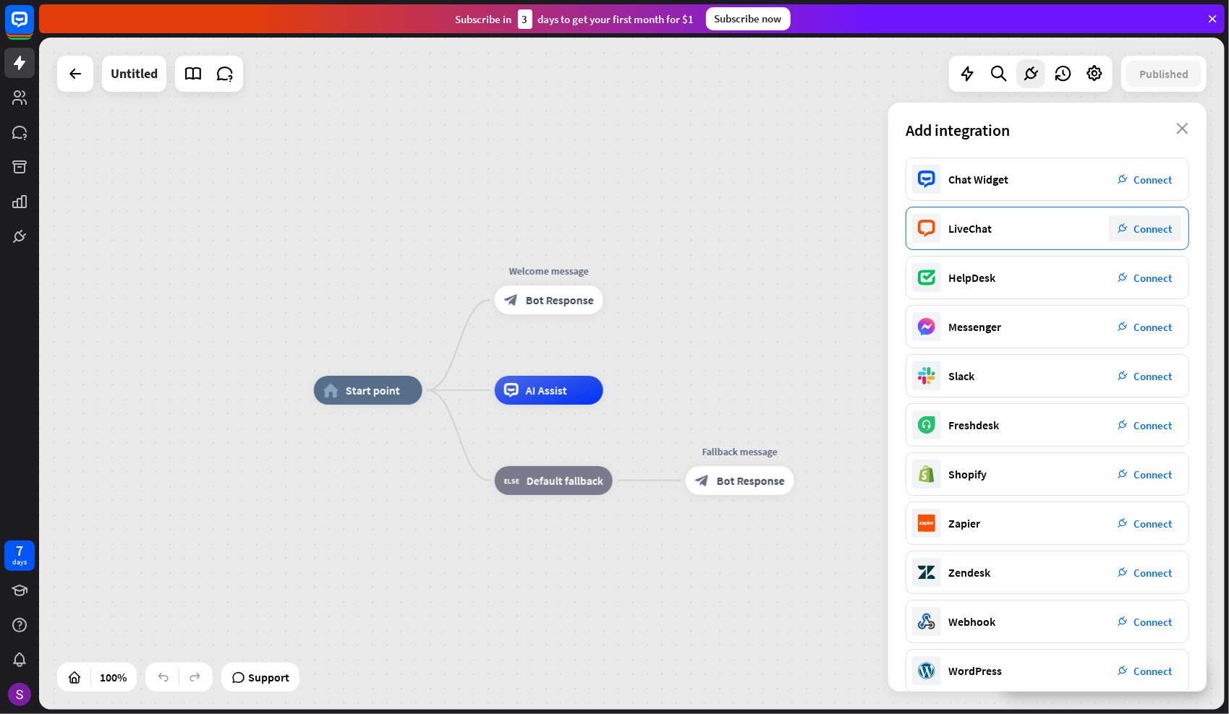
click at [1135, 234] on span "Connect" at bounding box center [1153, 229] width 38 height 14
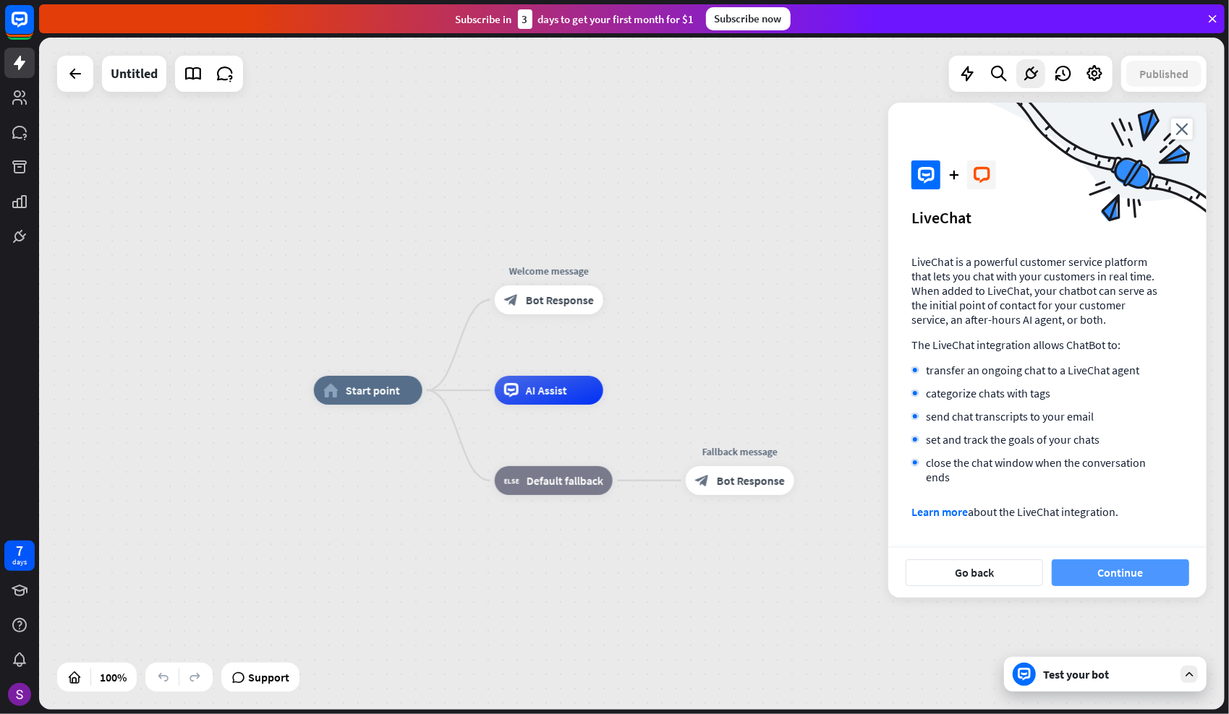
click at [1116, 580] on button "Continue" at bounding box center [1119, 573] width 137 height 27
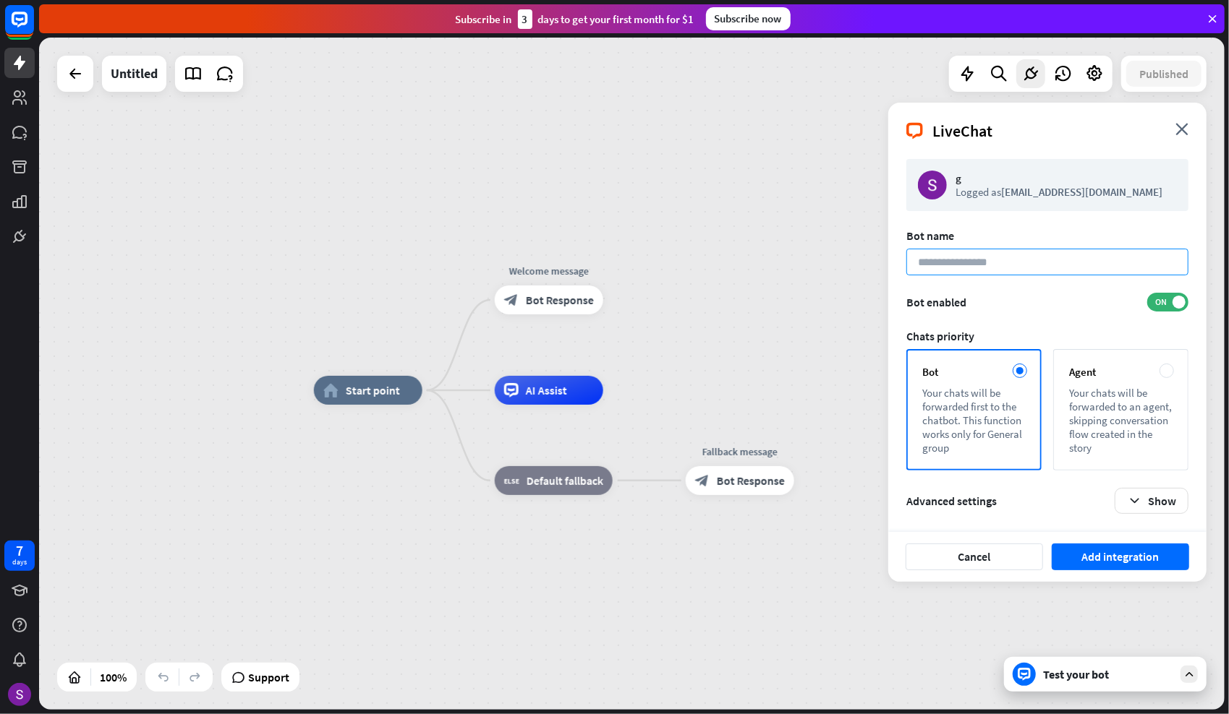
click at [969, 252] on input at bounding box center [1047, 262] width 282 height 27
click at [1051, 544] on button "Add integration" at bounding box center [1119, 557] width 137 height 27
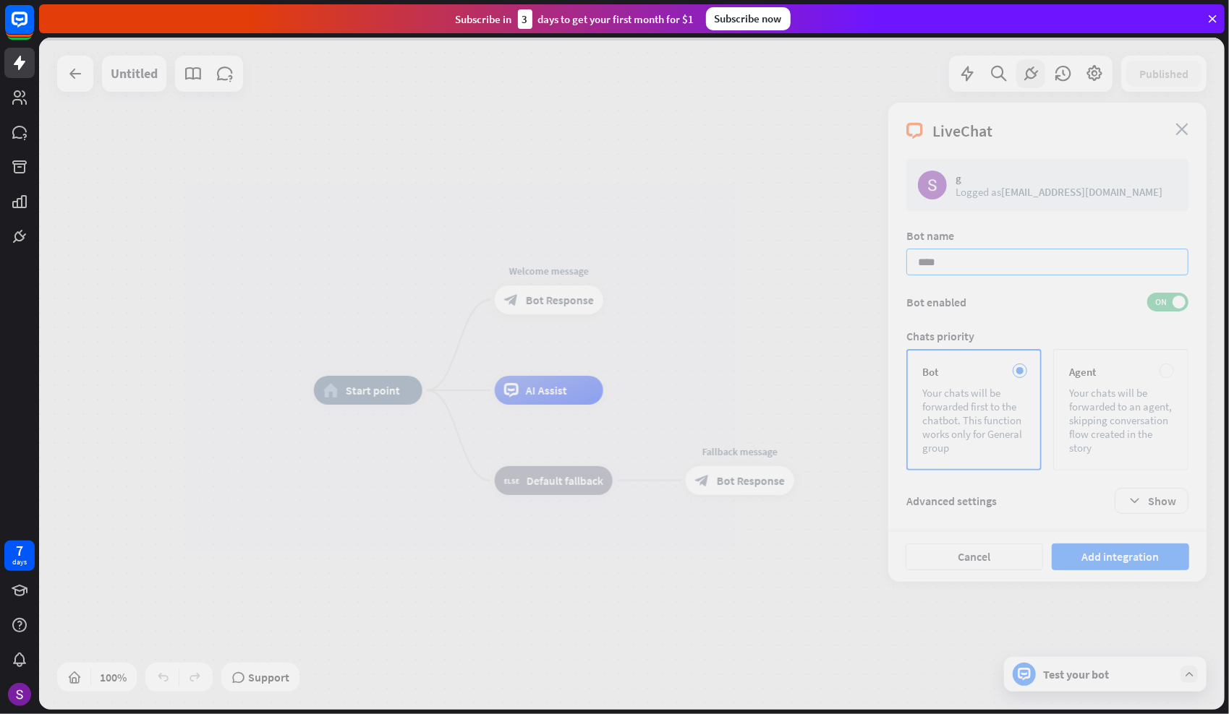
type input "*****"
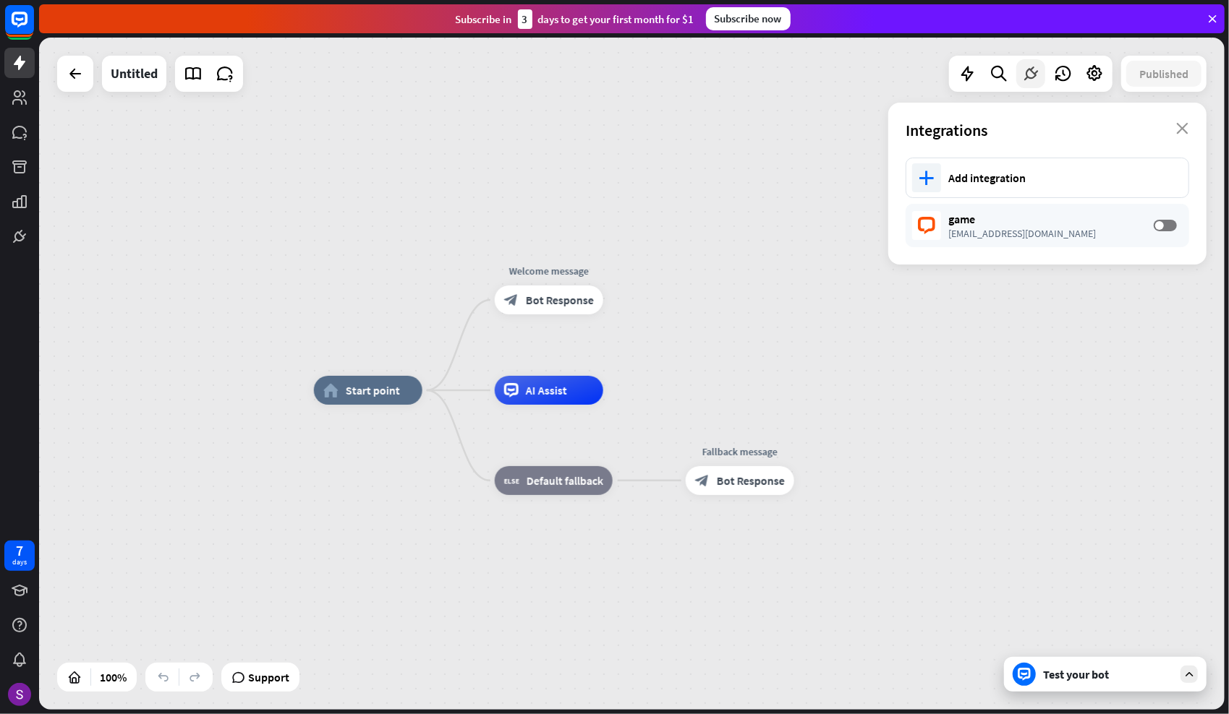
click at [1041, 70] on div at bounding box center [1030, 73] width 29 height 29
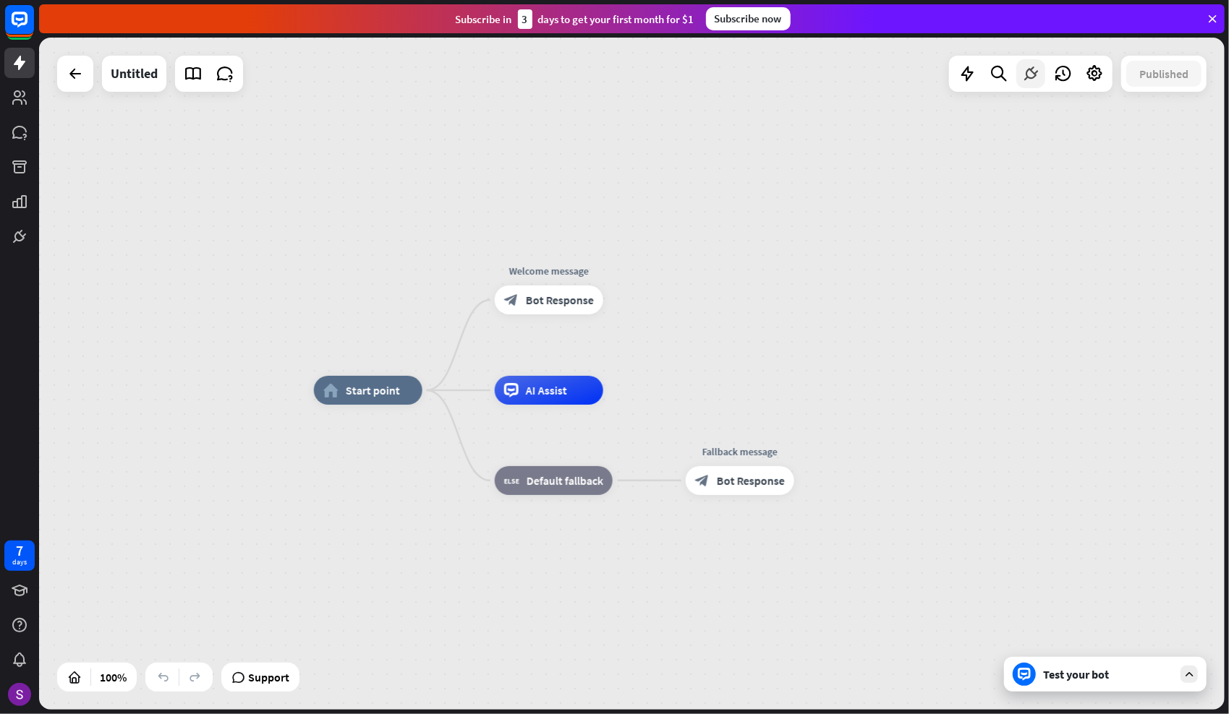
click at [1038, 82] on icon at bounding box center [1030, 73] width 19 height 19
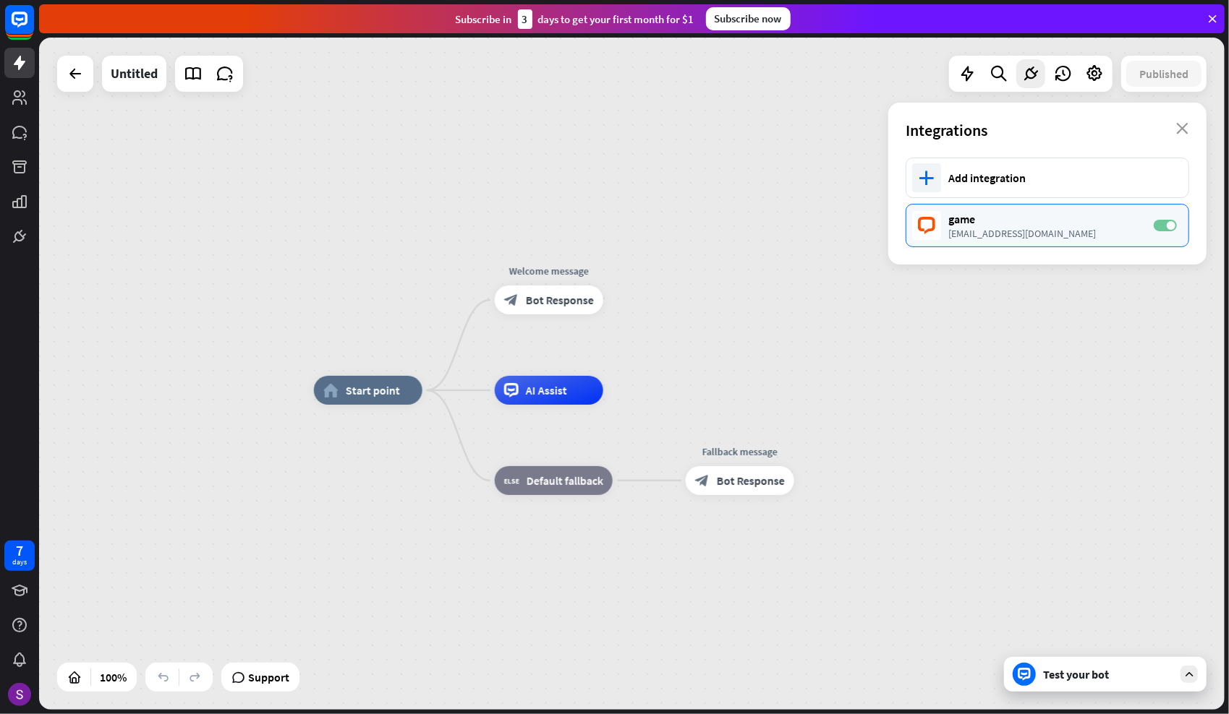
click at [1162, 221] on label "ON" at bounding box center [1164, 226] width 23 height 12
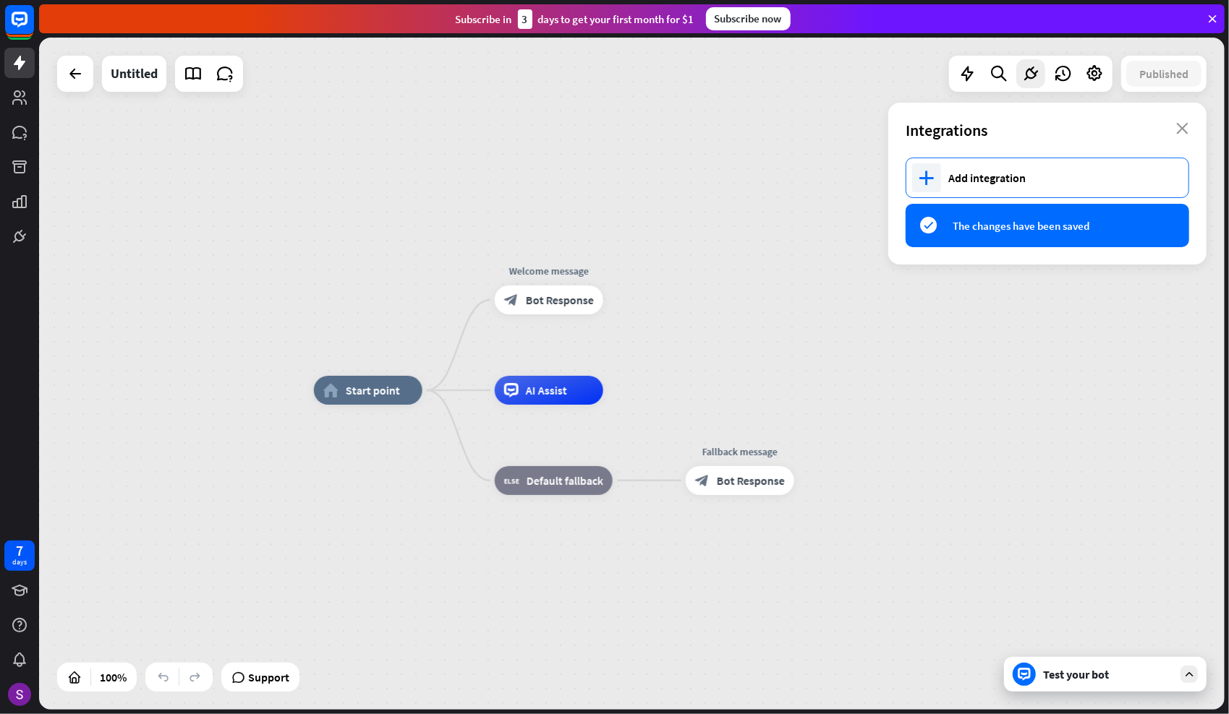
click at [963, 186] on div "plus Add integration" at bounding box center [1046, 178] width 283 height 40
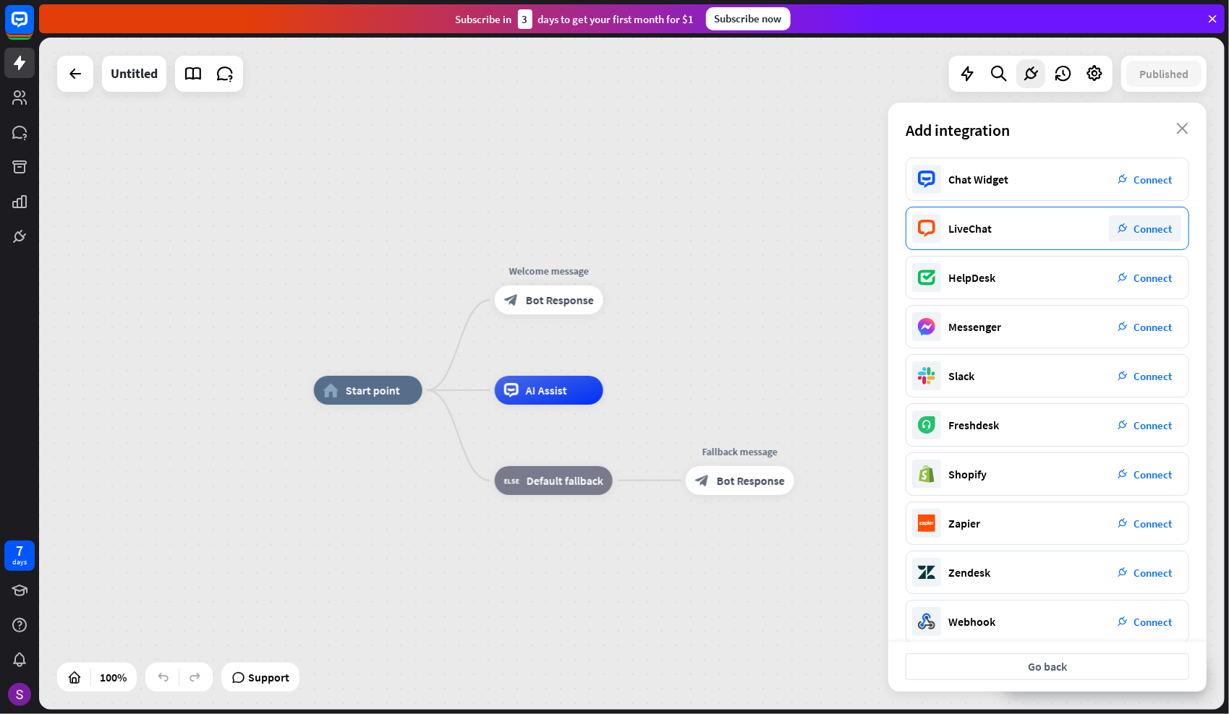
click at [1001, 234] on div "LiveChat plug_integration Connect" at bounding box center [1046, 228] width 283 height 43
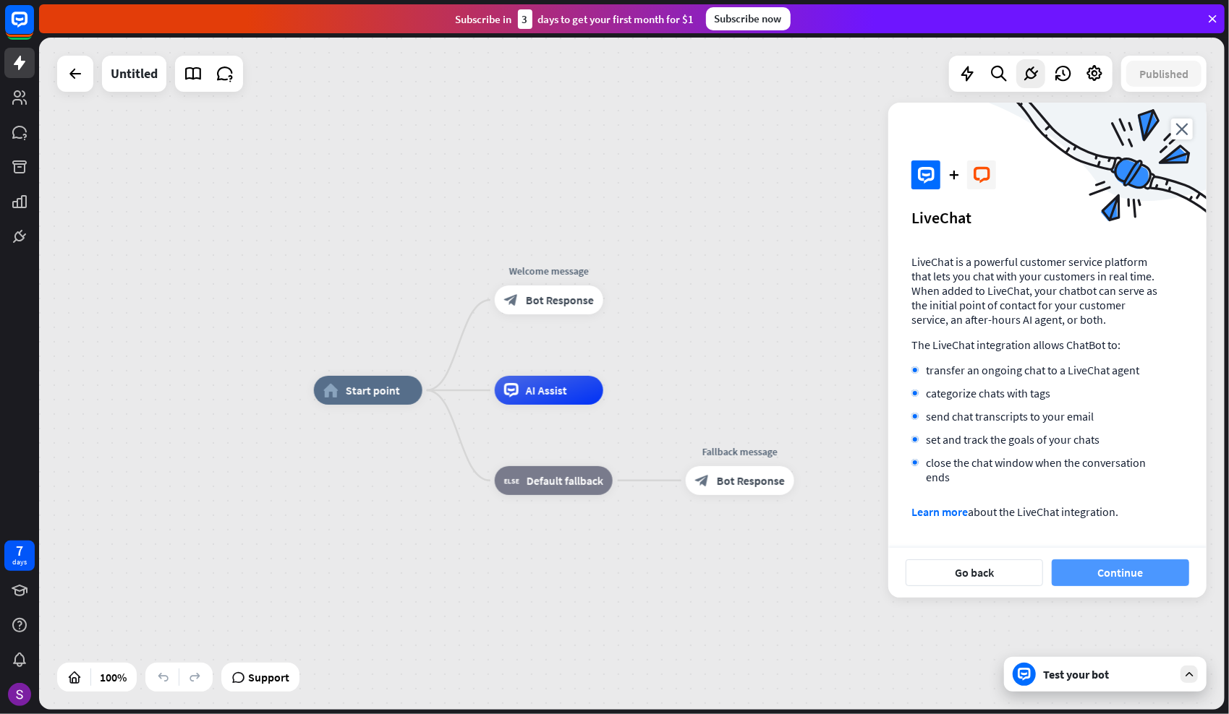
click at [1122, 565] on button "Continue" at bounding box center [1119, 573] width 137 height 27
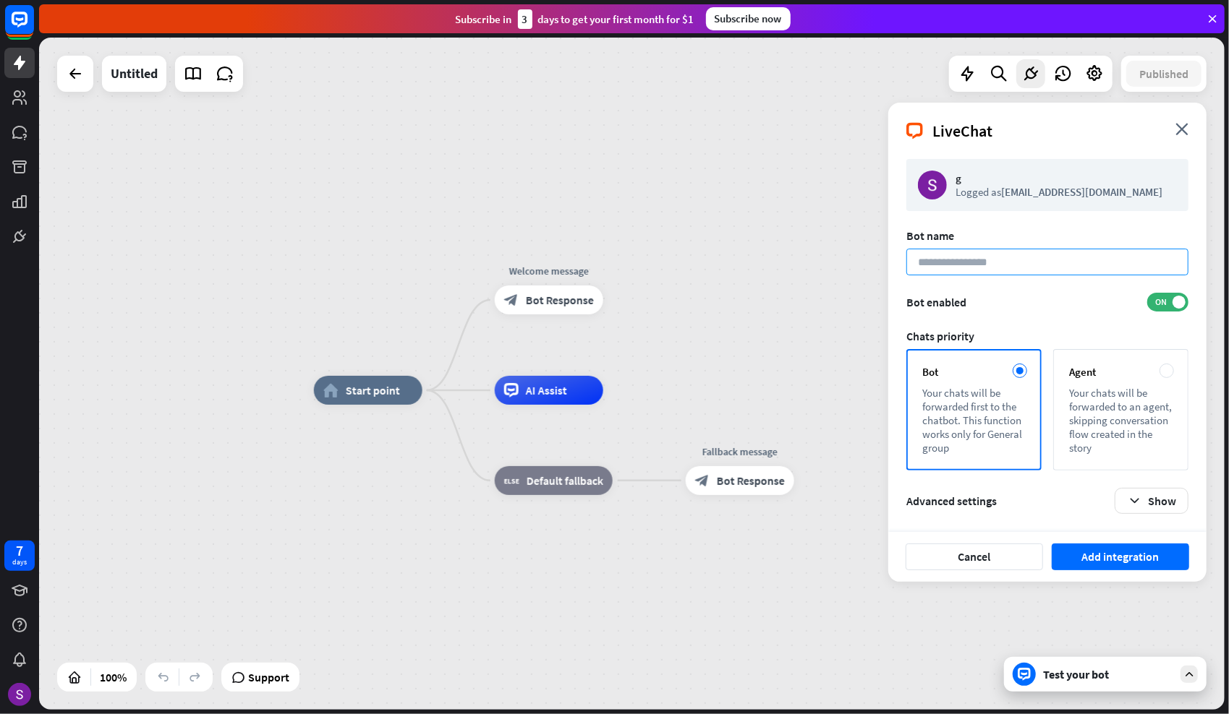
drag, startPoint x: 980, startPoint y: 277, endPoint x: 988, endPoint y: 253, distance: 25.4
click at [988, 253] on div "Bot name Bot enabled ON Chats priority Bot Your chats will be forwarded first t…" at bounding box center [1047, 371] width 282 height 286
click at [988, 253] on input "*" at bounding box center [1047, 262] width 282 height 27
type input "**********"
click at [1150, 500] on button "Show" at bounding box center [1151, 501] width 74 height 26
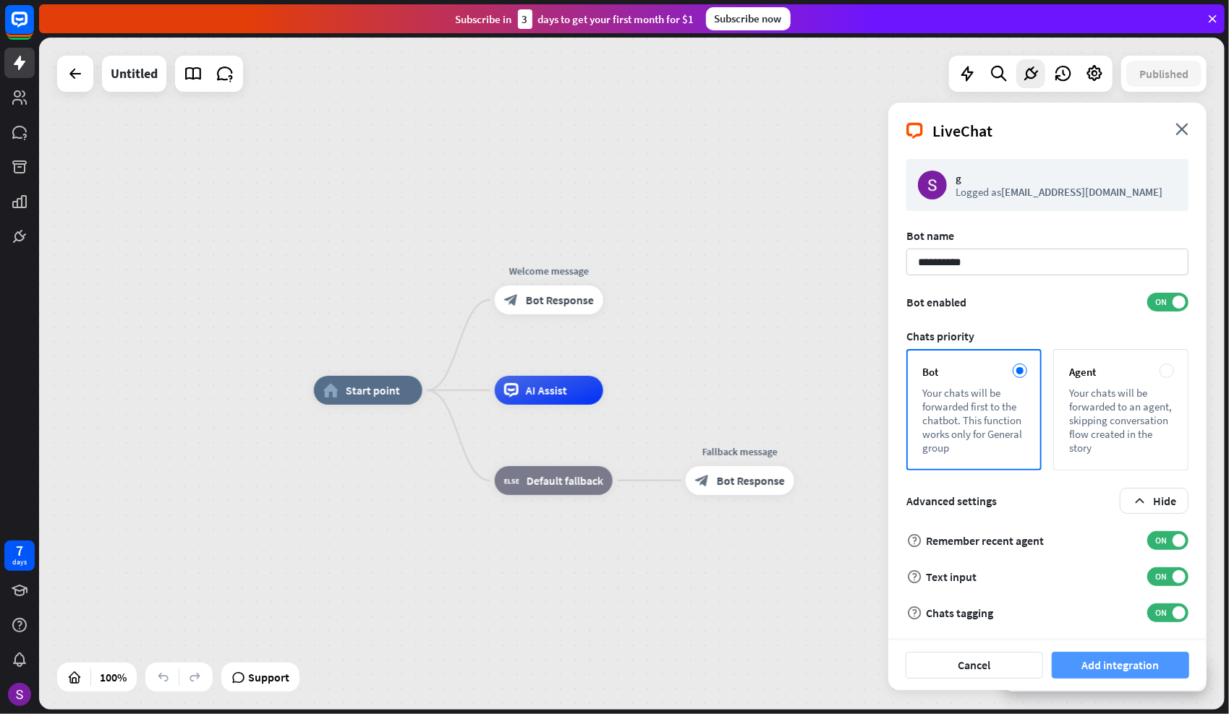
click at [1095, 668] on button "Add integration" at bounding box center [1119, 665] width 137 height 27
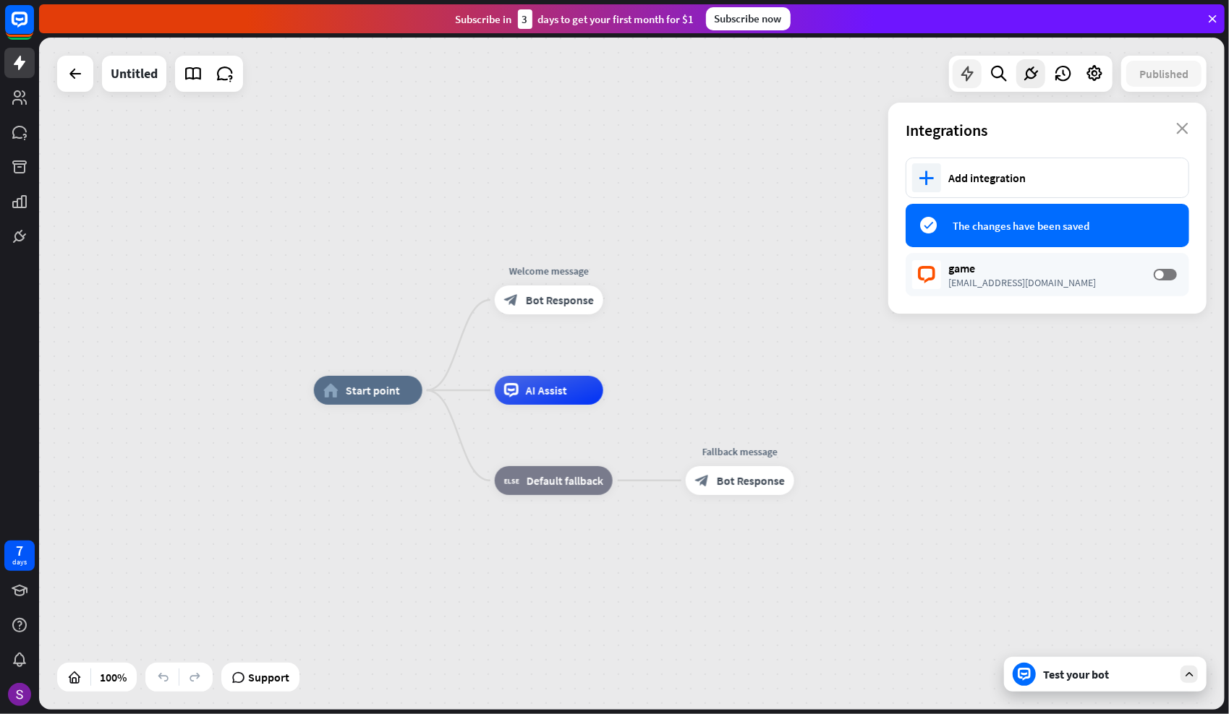
click at [961, 62] on div at bounding box center [966, 73] width 29 height 29
